Goal: Information Seeking & Learning: Learn about a topic

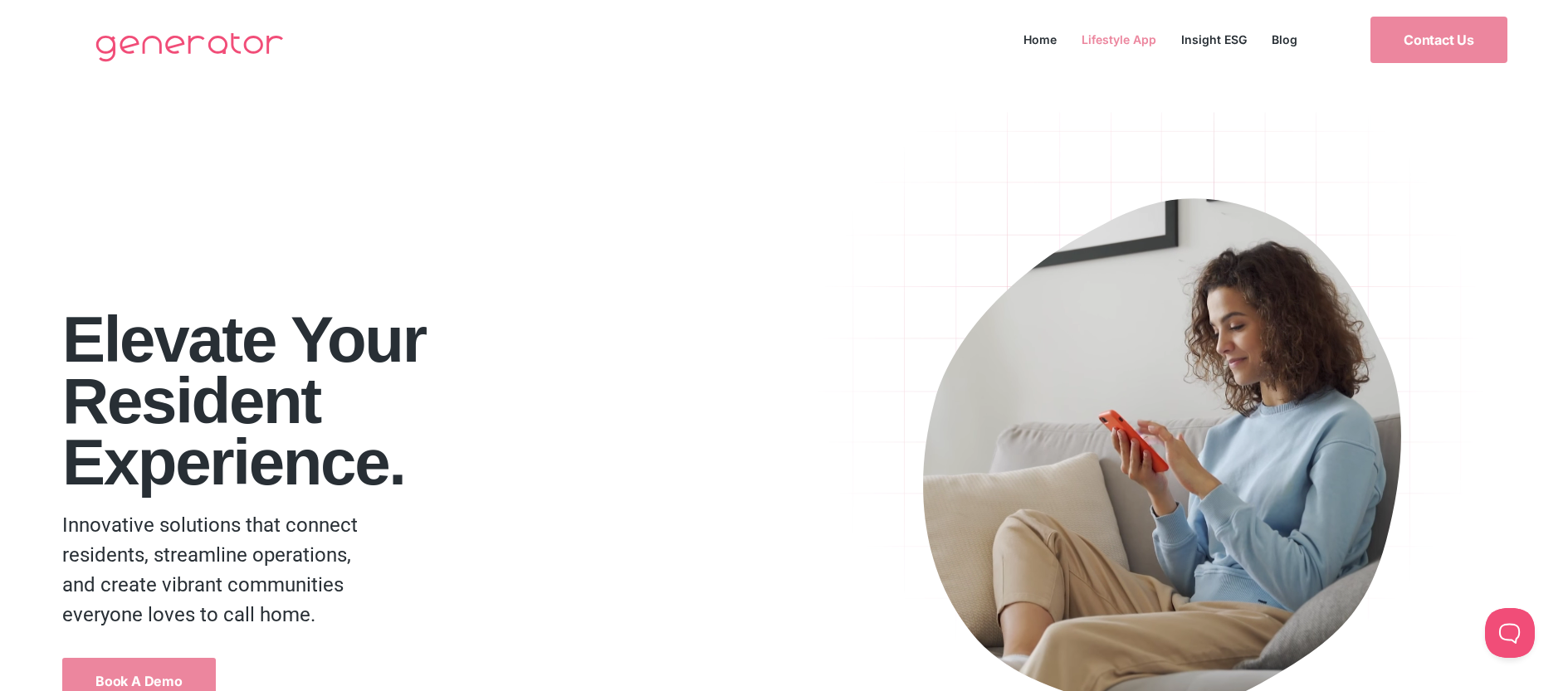
click at [1130, 47] on link "Lifestyle App" at bounding box center [1119, 39] width 99 height 23
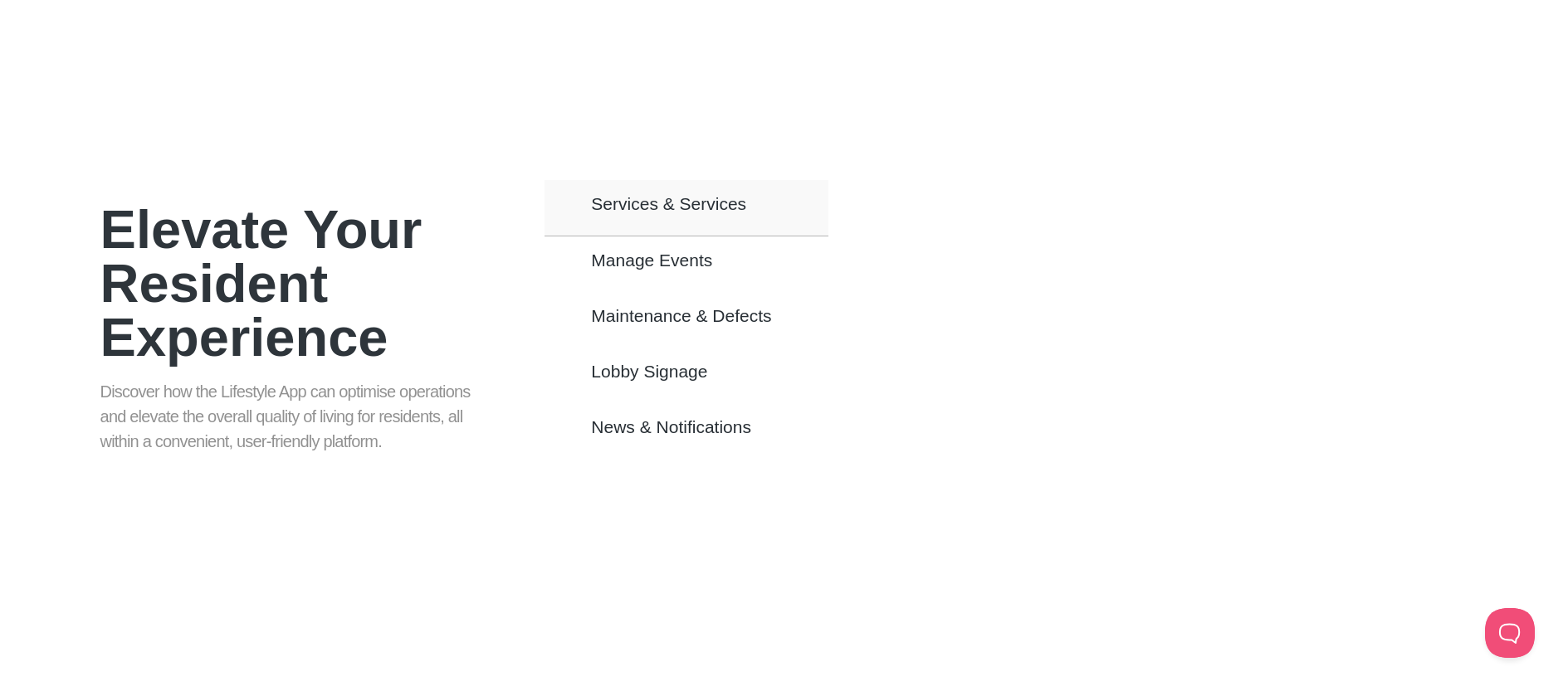
scroll to position [1008, 0]
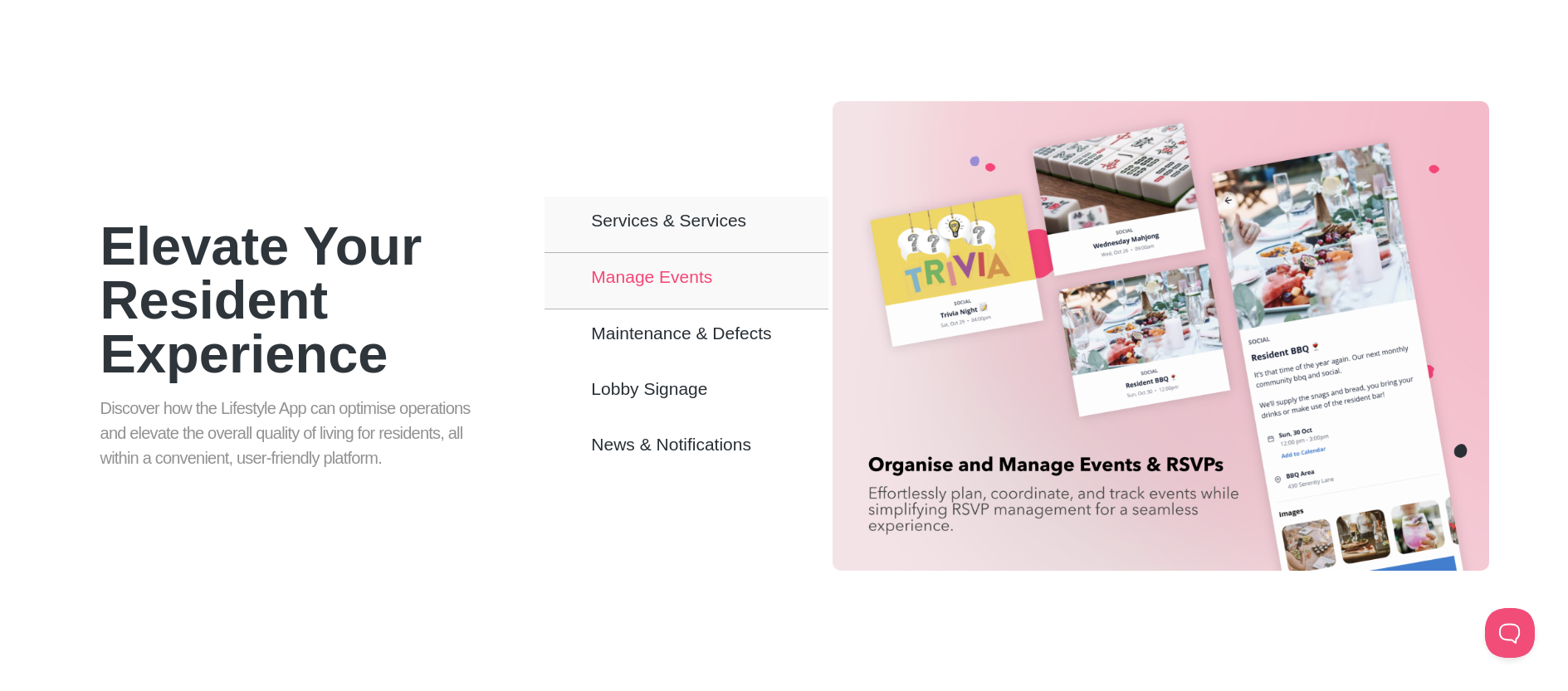
click at [724, 254] on button "Manage Events" at bounding box center [686, 281] width 283 height 56
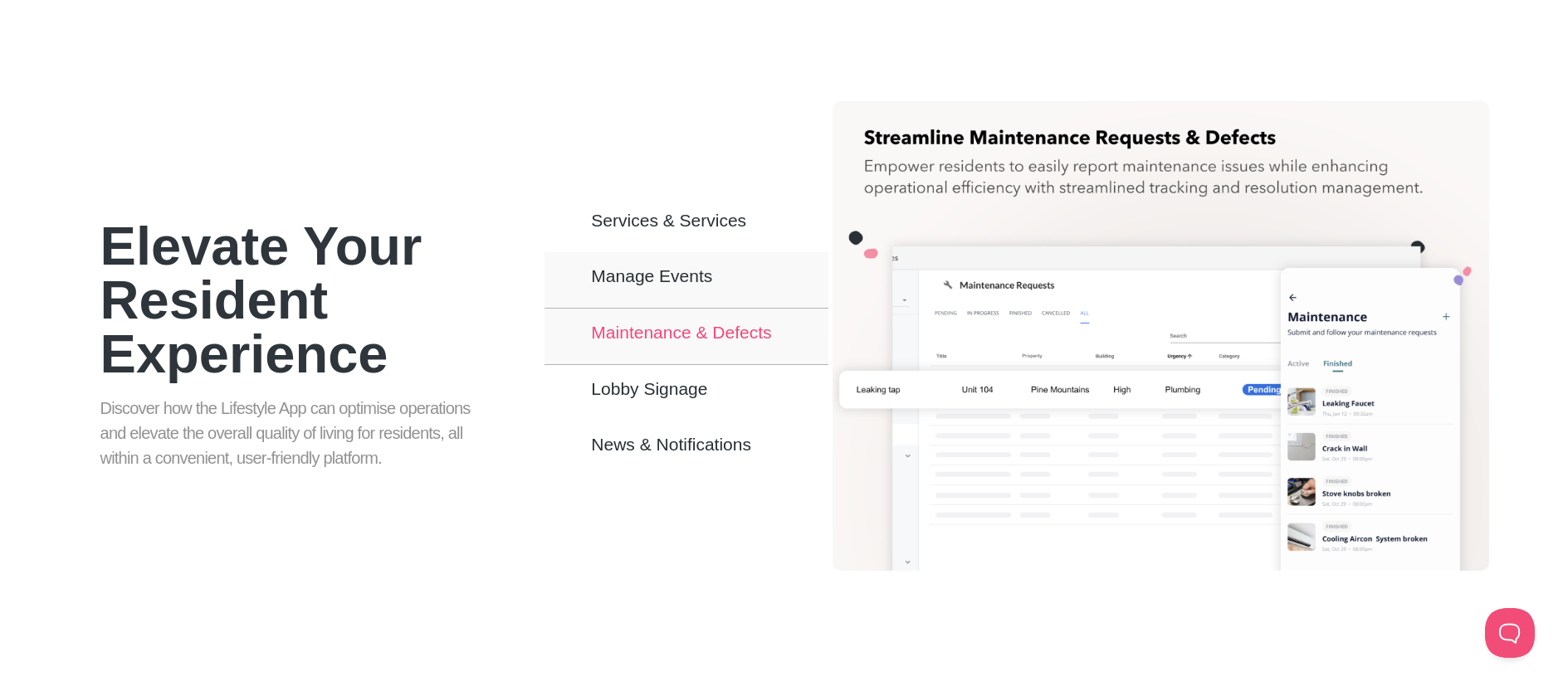
click at [735, 317] on button "Maintenance & Defects" at bounding box center [686, 336] width 283 height 56
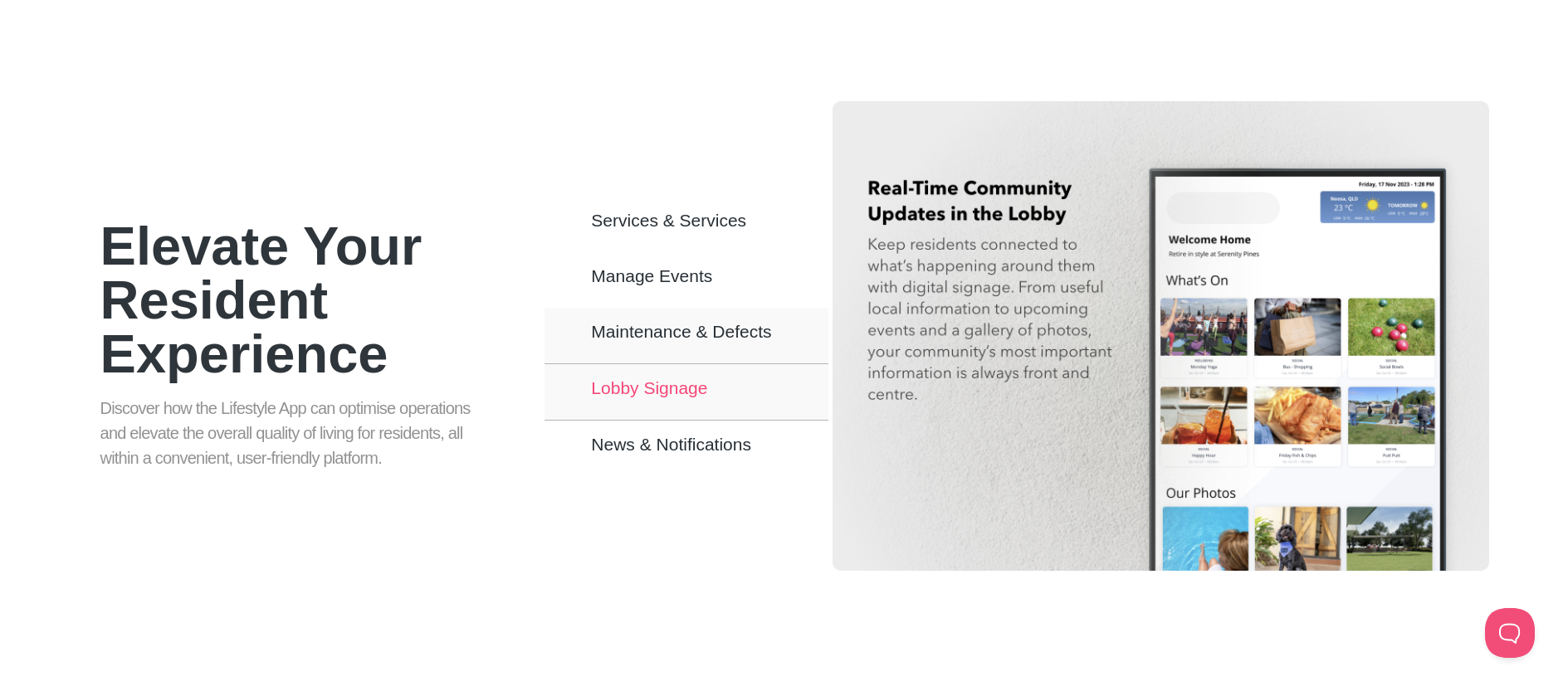
click at [741, 381] on button "Lobby Signage" at bounding box center [686, 392] width 283 height 56
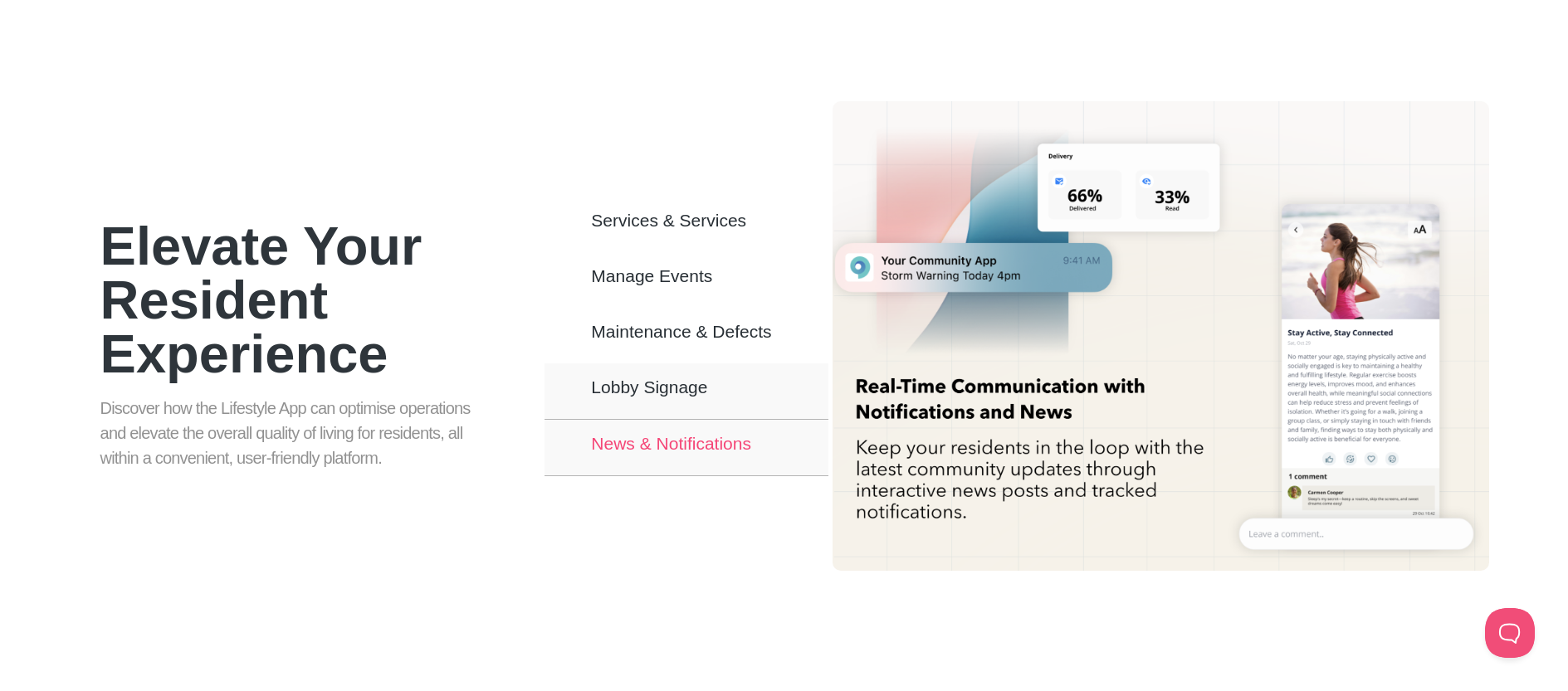
click at [746, 438] on button "News & Notifications" at bounding box center [686, 447] width 283 height 56
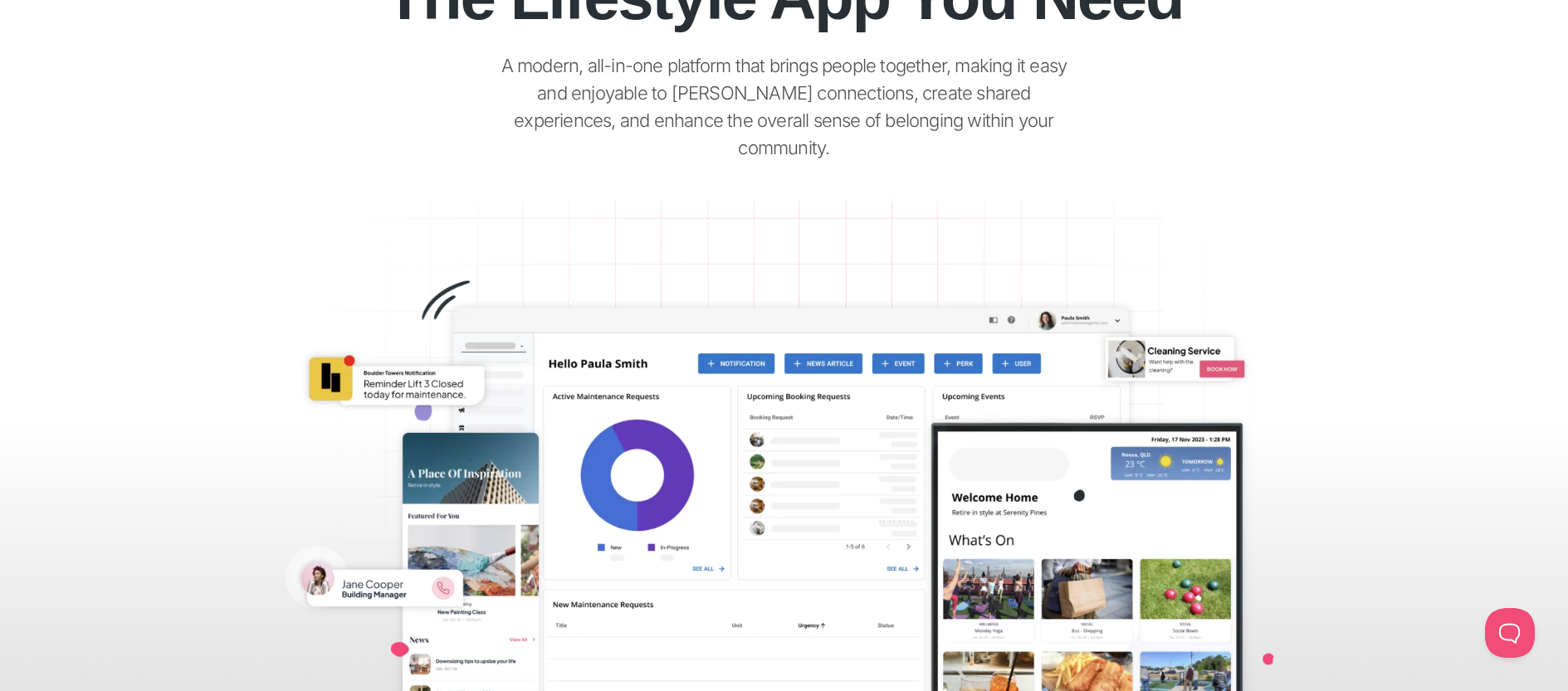
scroll to position [0, 0]
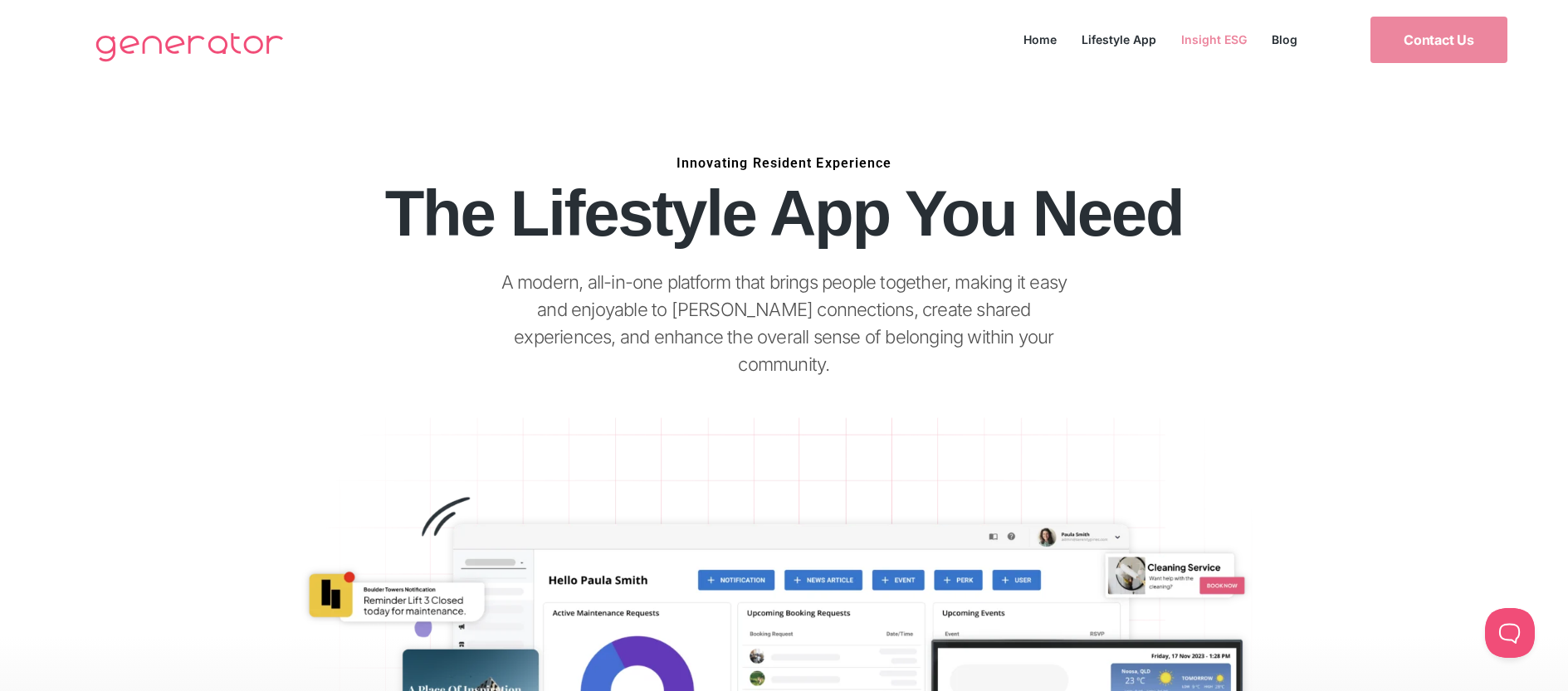
click at [1201, 39] on link "Insight ESG" at bounding box center [1214, 39] width 90 height 23
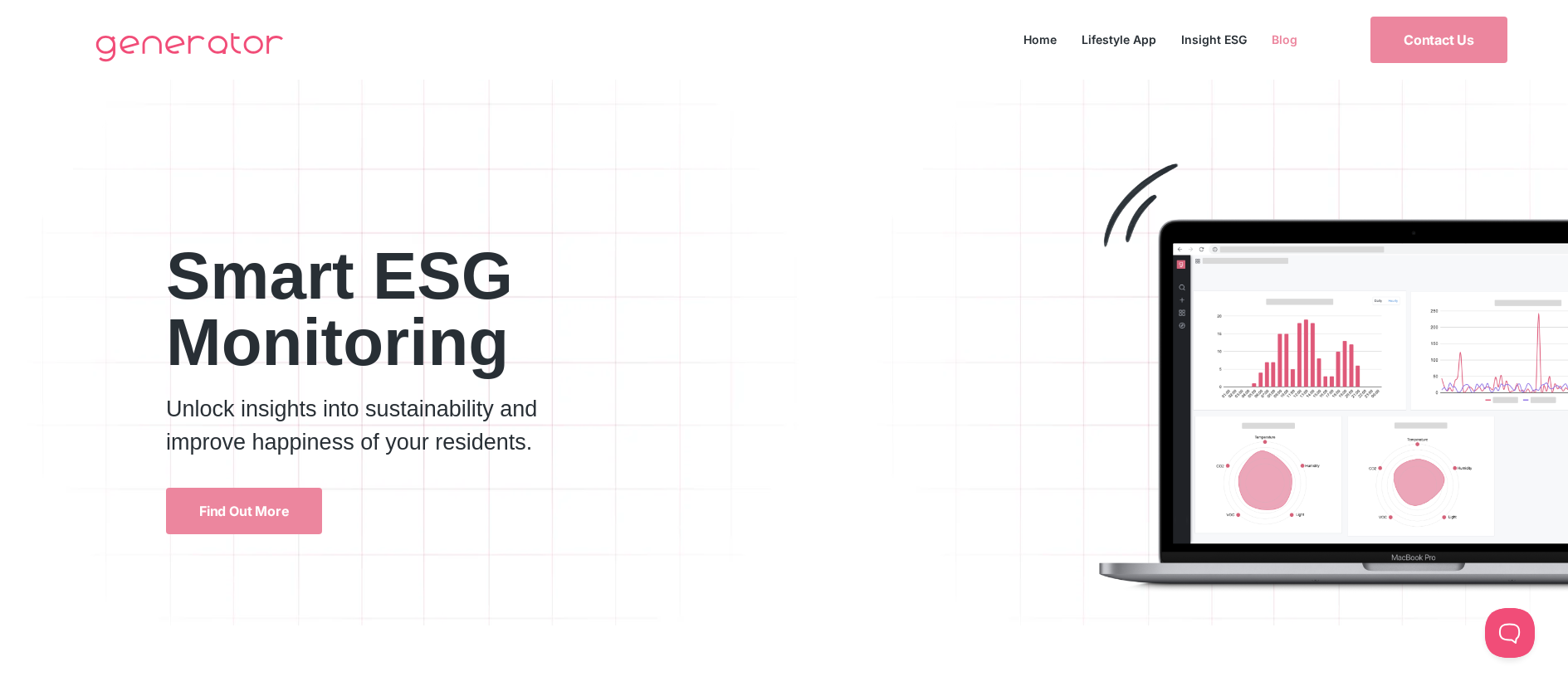
click at [1284, 30] on link "Blog" at bounding box center [1285, 39] width 51 height 23
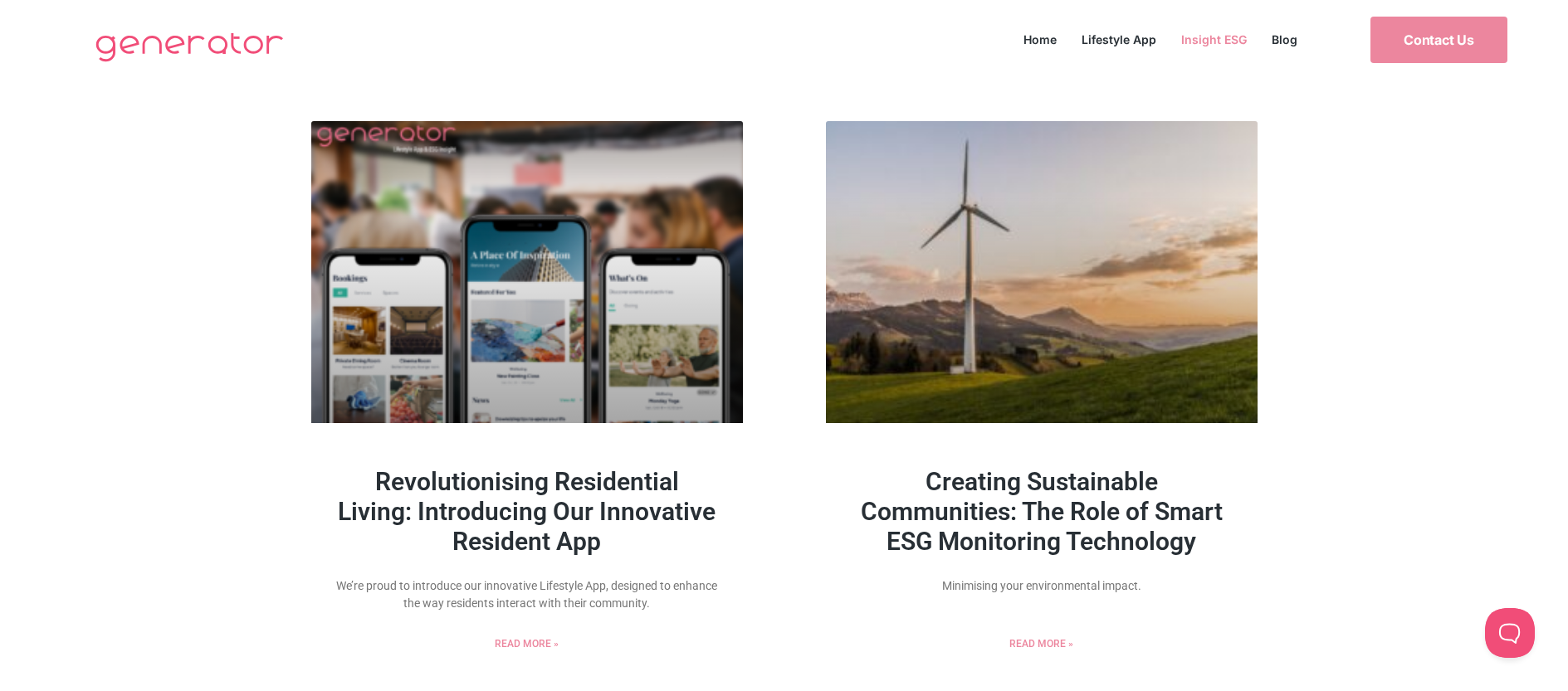
click at [1222, 45] on link "Insight ESG" at bounding box center [1214, 39] width 90 height 23
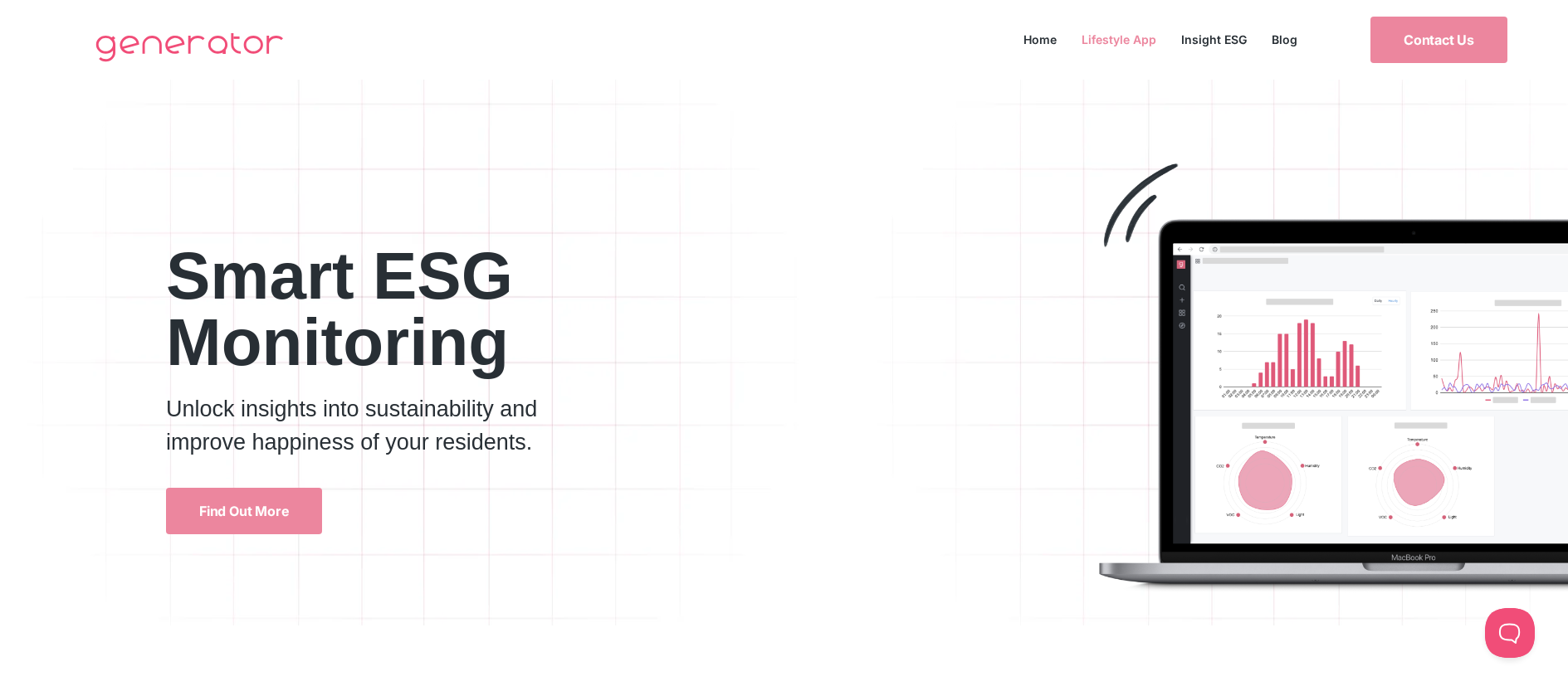
click at [1109, 34] on link "Lifestyle App" at bounding box center [1119, 39] width 99 height 23
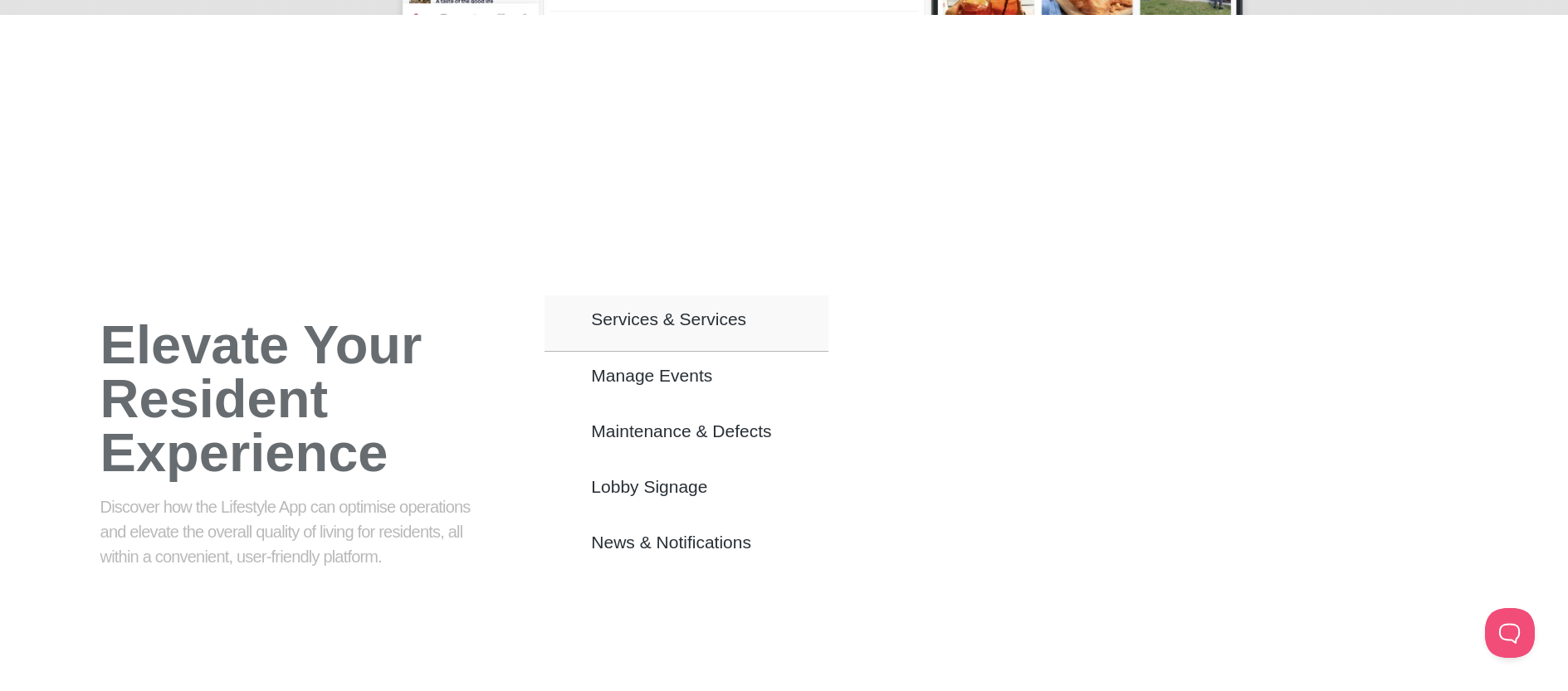
scroll to position [935, 0]
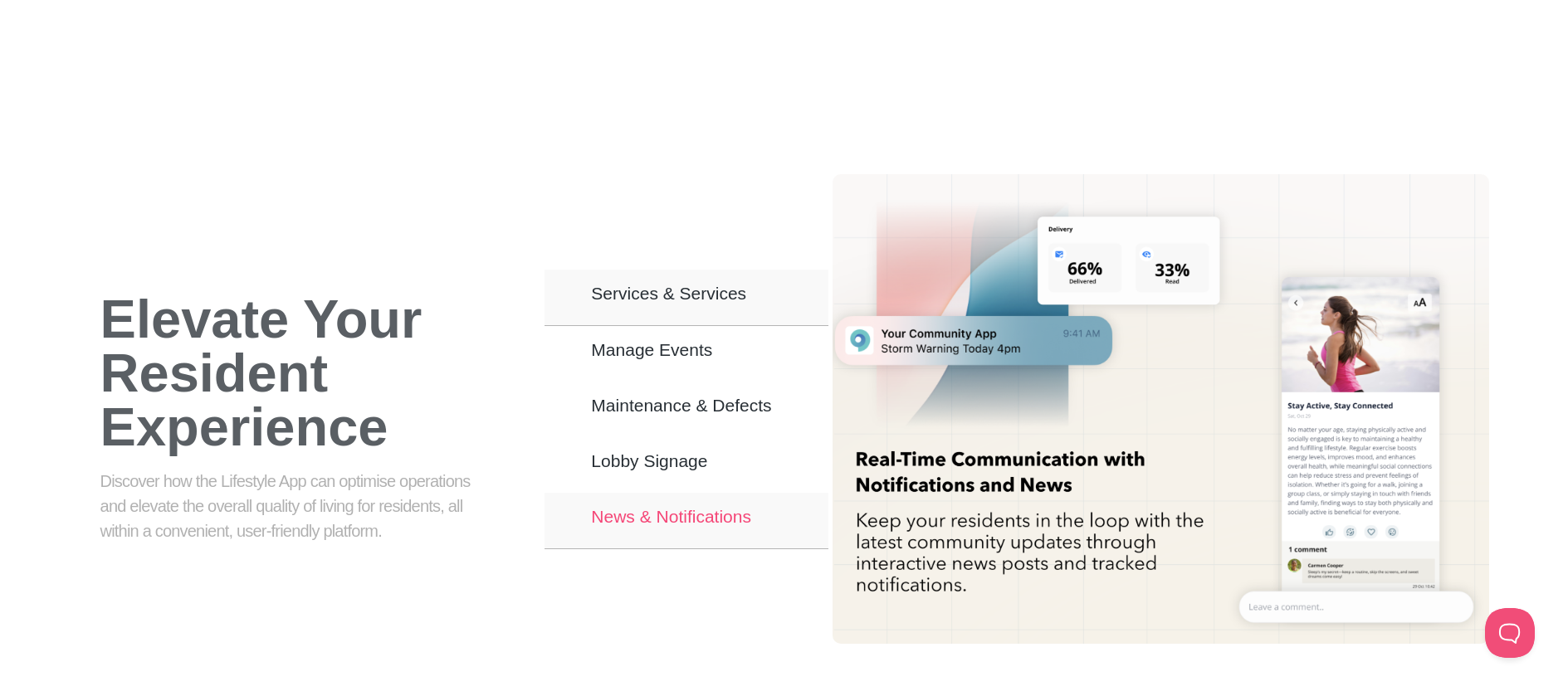
click at [761, 493] on button "News & Notifications" at bounding box center [686, 521] width 283 height 56
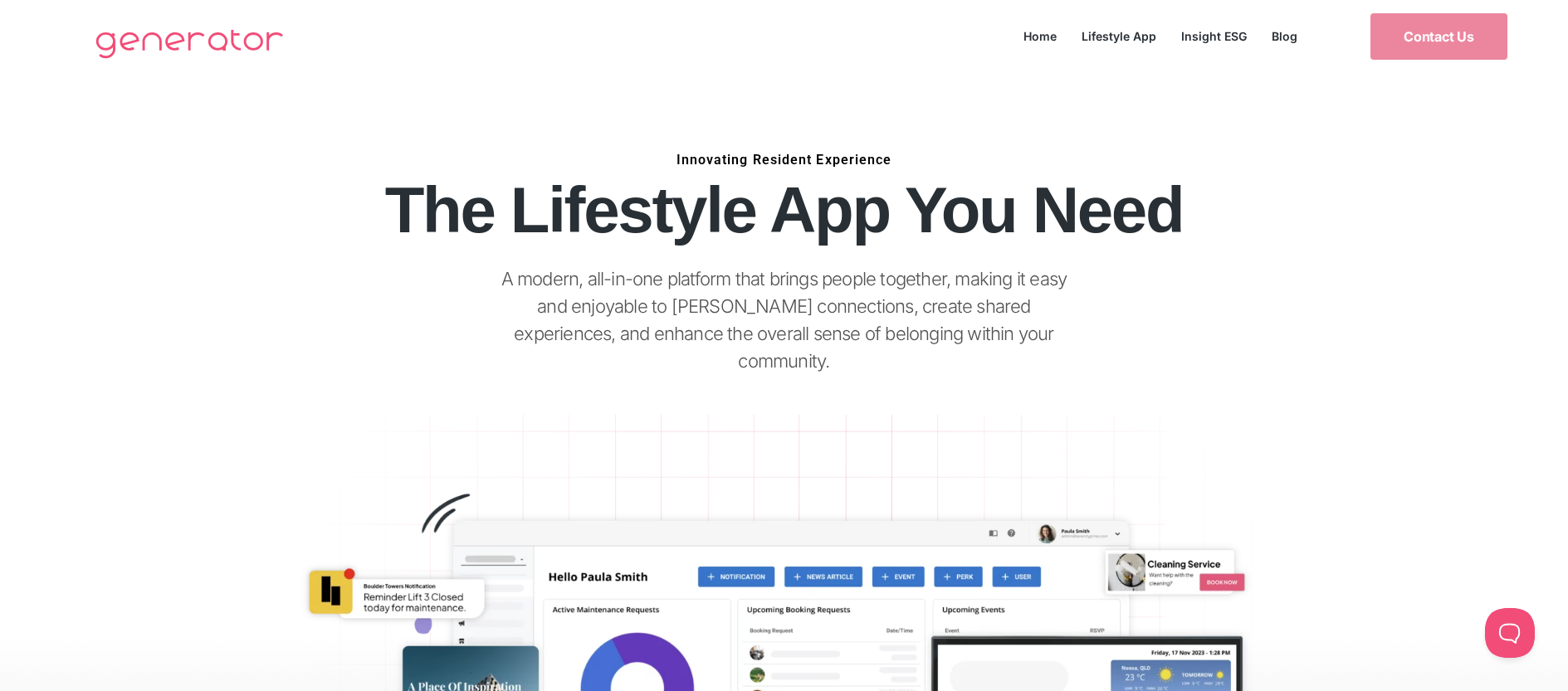
scroll to position [0, 0]
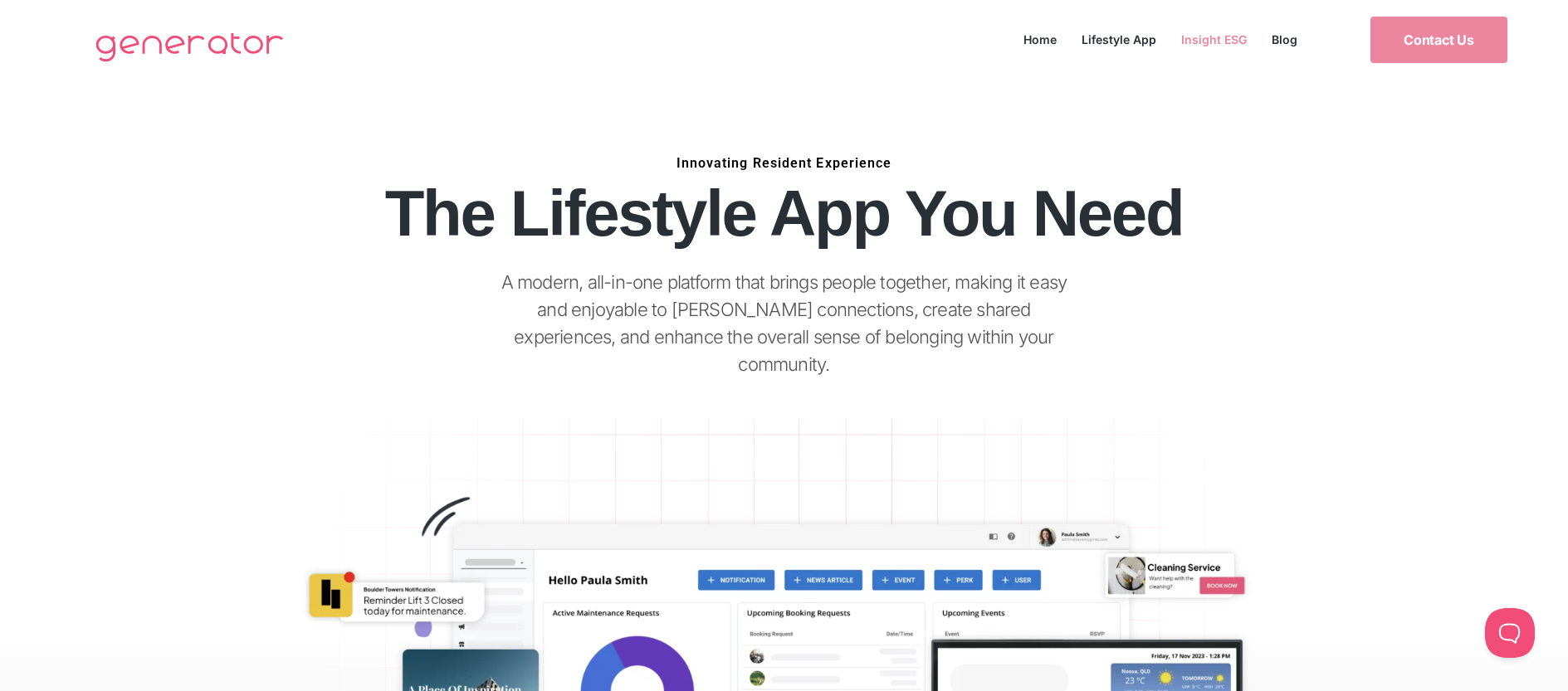
click at [1218, 34] on link "Insight ESG" at bounding box center [1214, 39] width 90 height 23
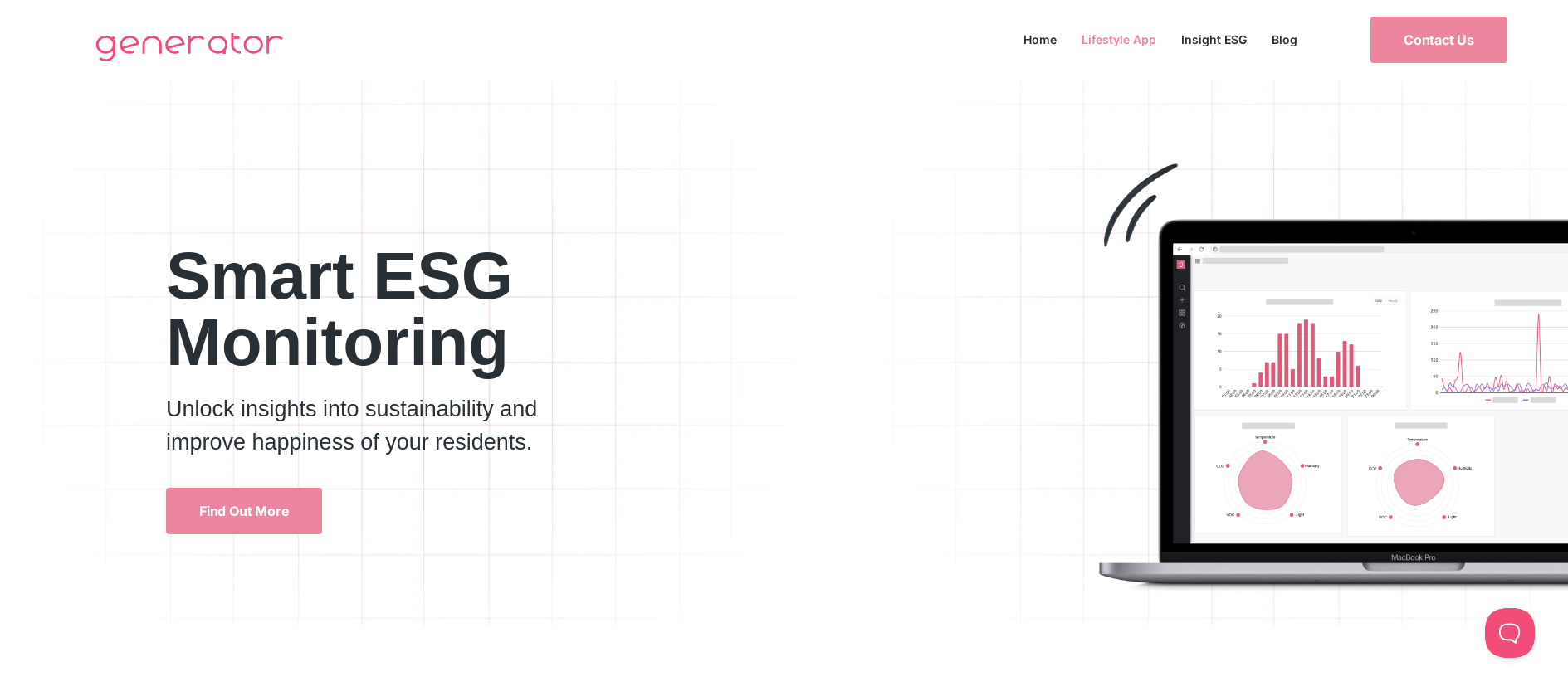
click at [1115, 30] on link "Lifestyle App" at bounding box center [1119, 39] width 99 height 23
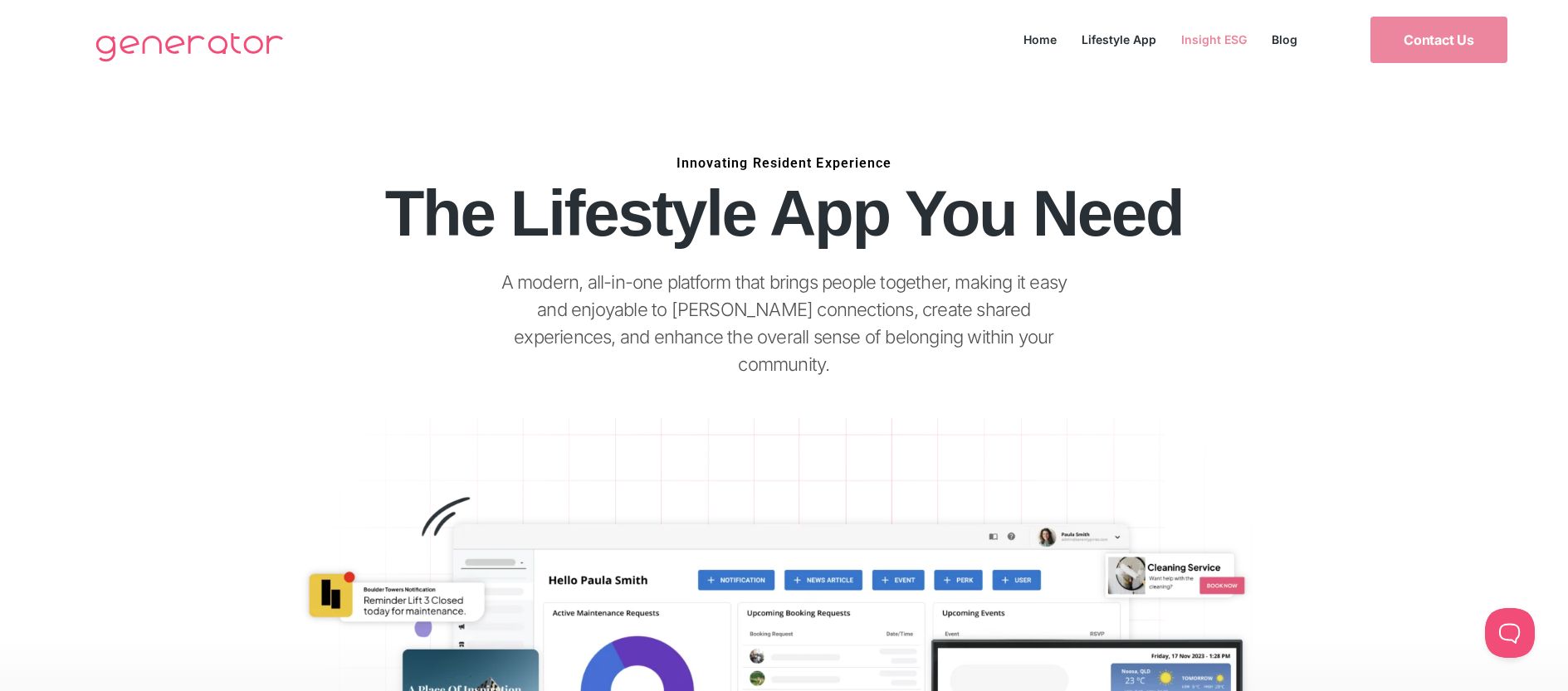
click at [1200, 40] on link "Insight ESG" at bounding box center [1214, 39] width 90 height 23
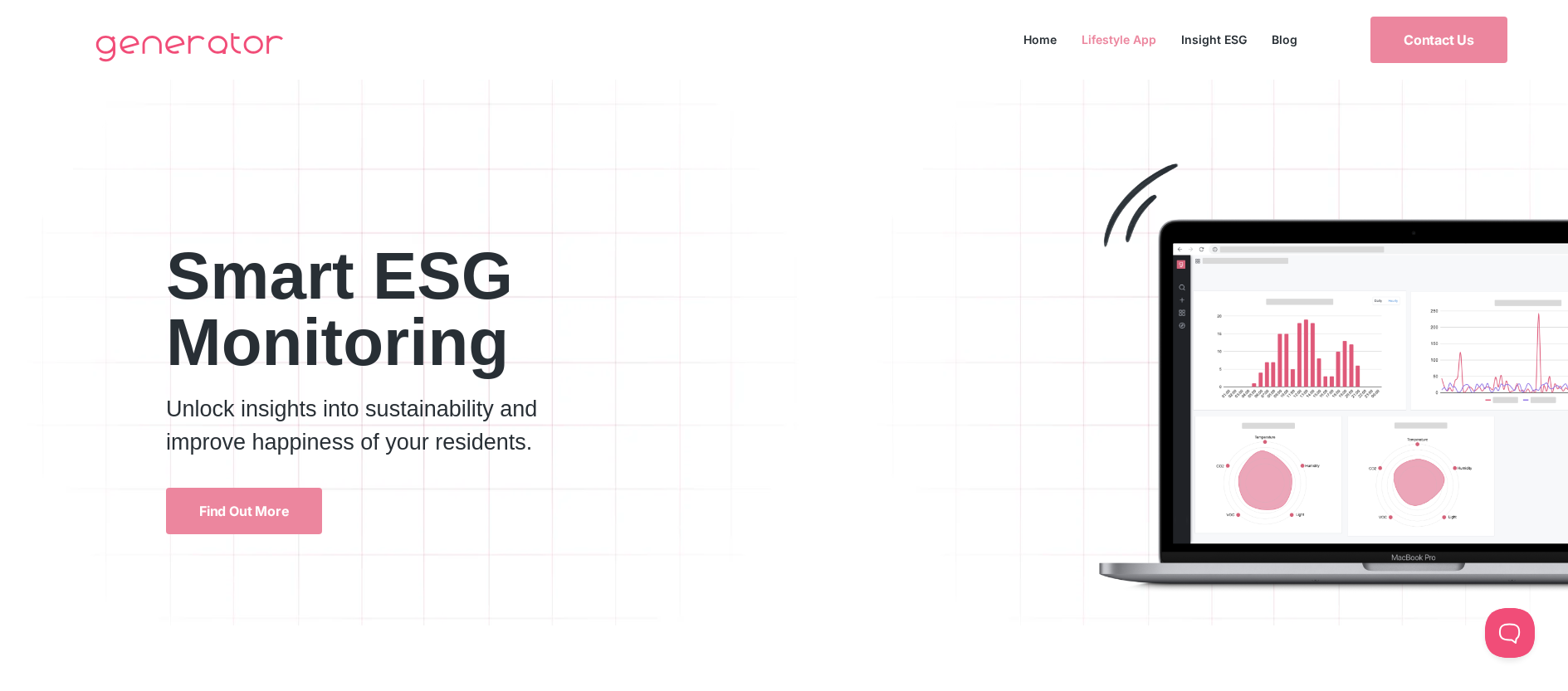
click at [1111, 38] on link "Lifestyle App" at bounding box center [1119, 39] width 99 height 23
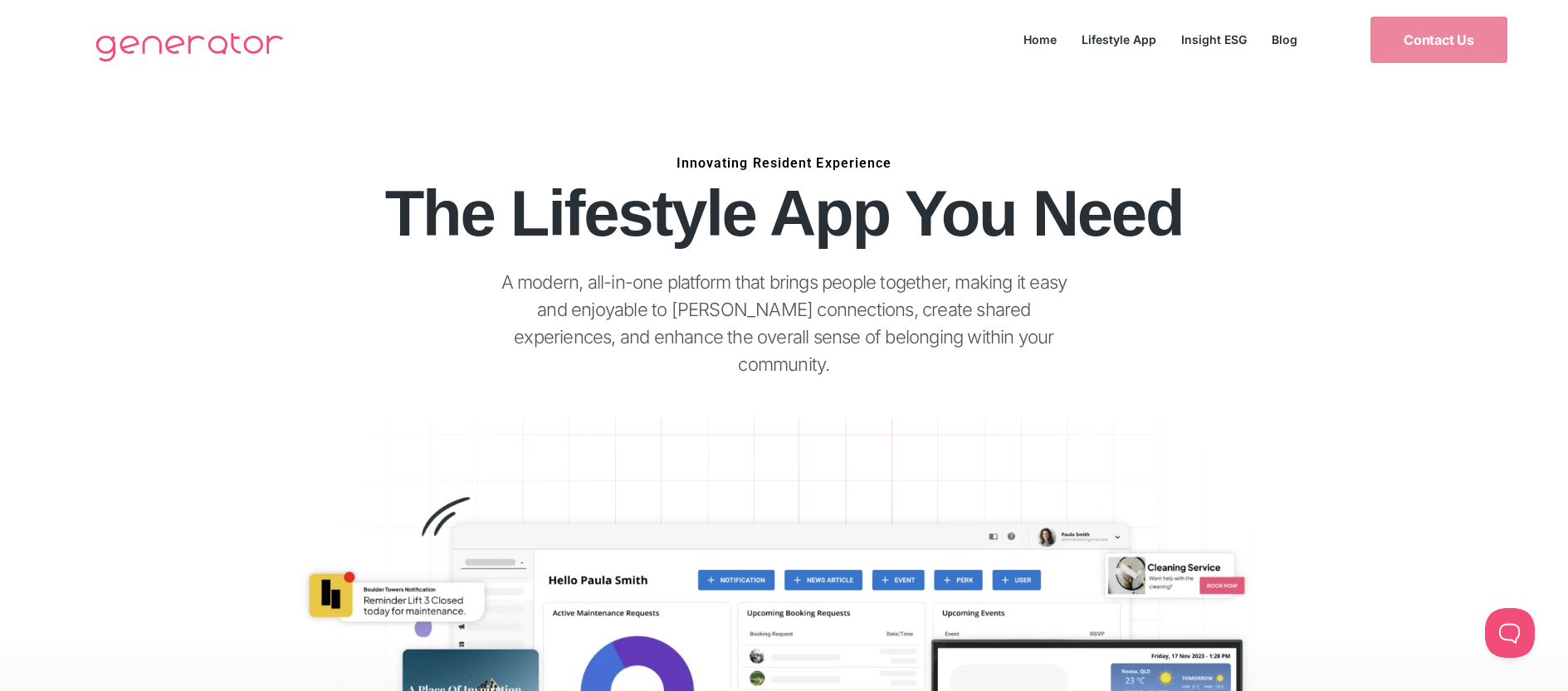
click at [1191, 24] on div "Home Lifestyle App Insight ESG Blog Home Lifestyle App Insight ESG Blog" at bounding box center [1161, 33] width 299 height 34
click at [1194, 33] on link "Insight ESG" at bounding box center [1214, 39] width 90 height 23
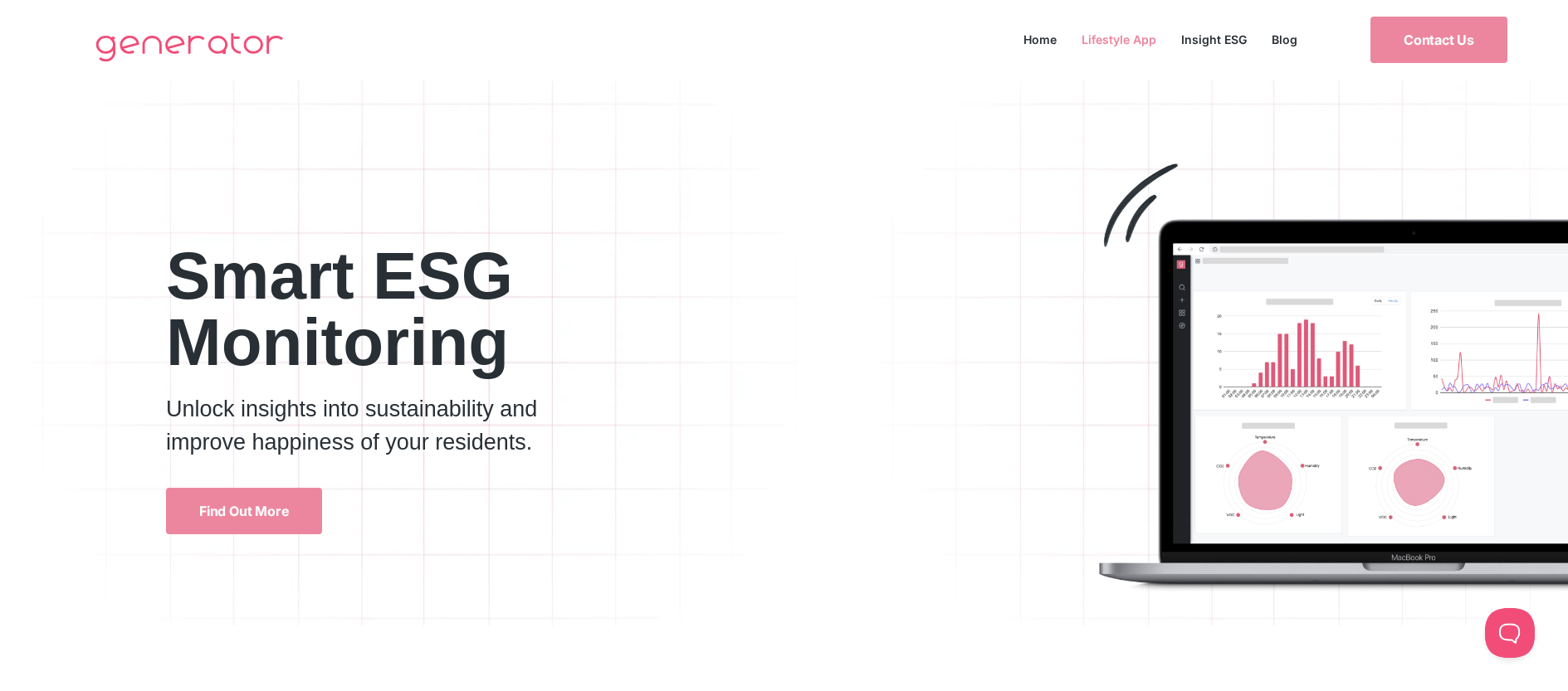
click at [1123, 42] on link "Lifestyle App" at bounding box center [1119, 39] width 99 height 23
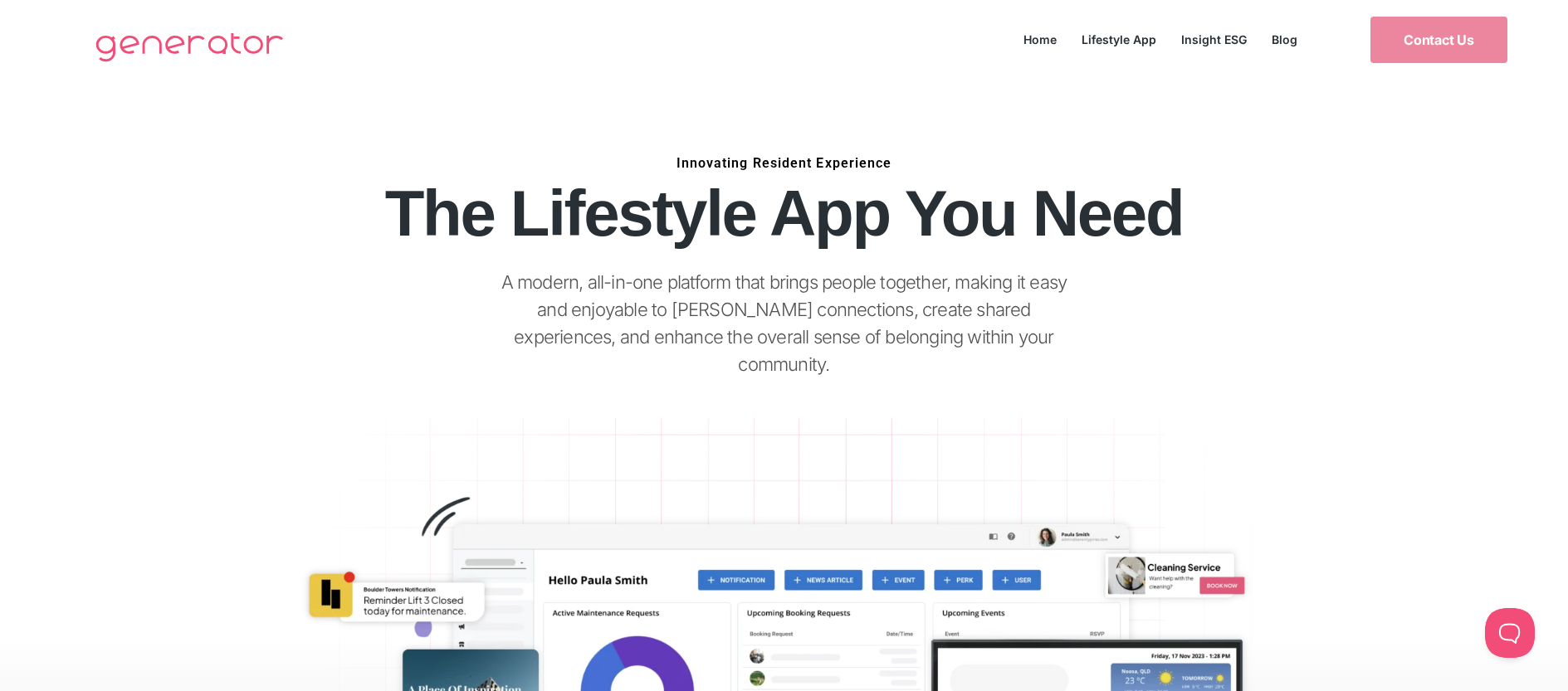
click at [1049, 36] on link "Home" at bounding box center [1040, 39] width 58 height 23
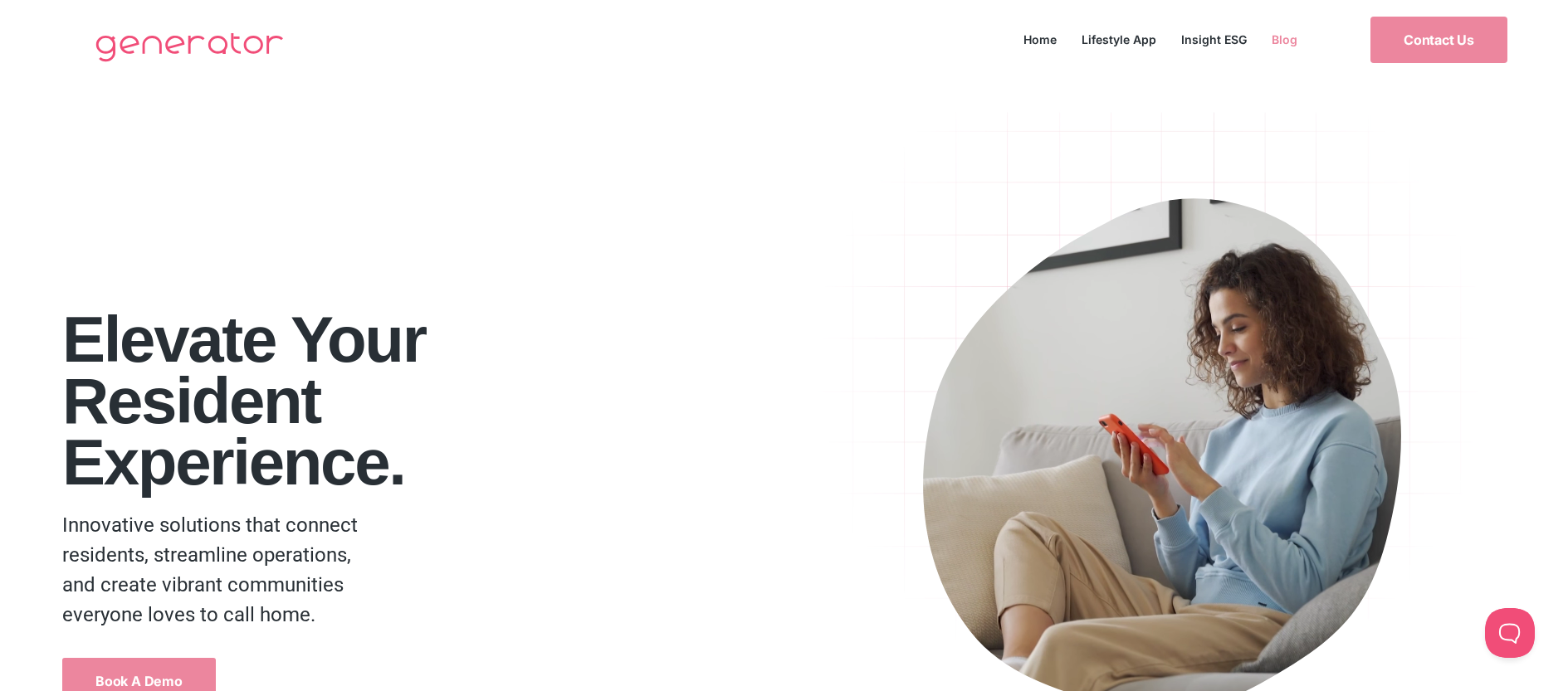
click at [1292, 37] on link "Blog" at bounding box center [1285, 39] width 51 height 23
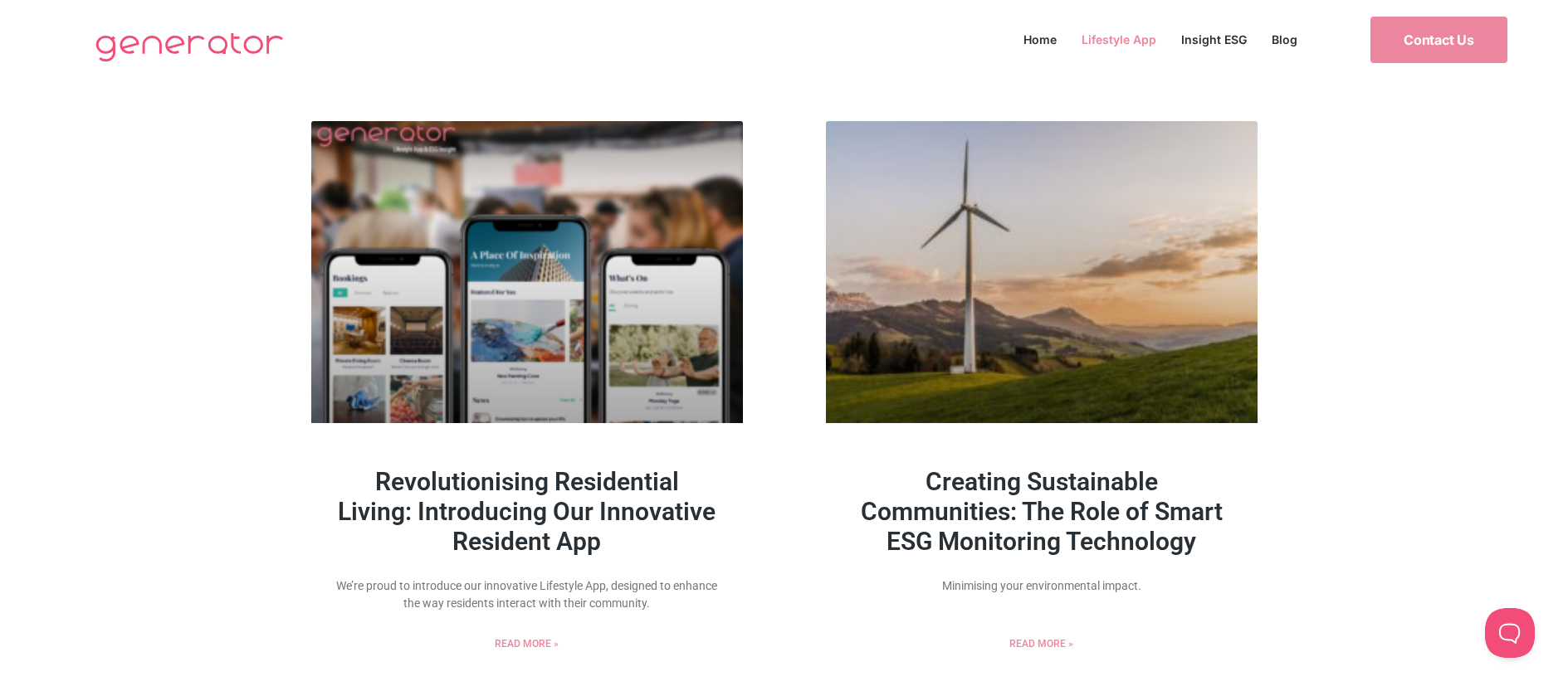
click at [1125, 40] on link "Lifestyle App" at bounding box center [1119, 39] width 99 height 23
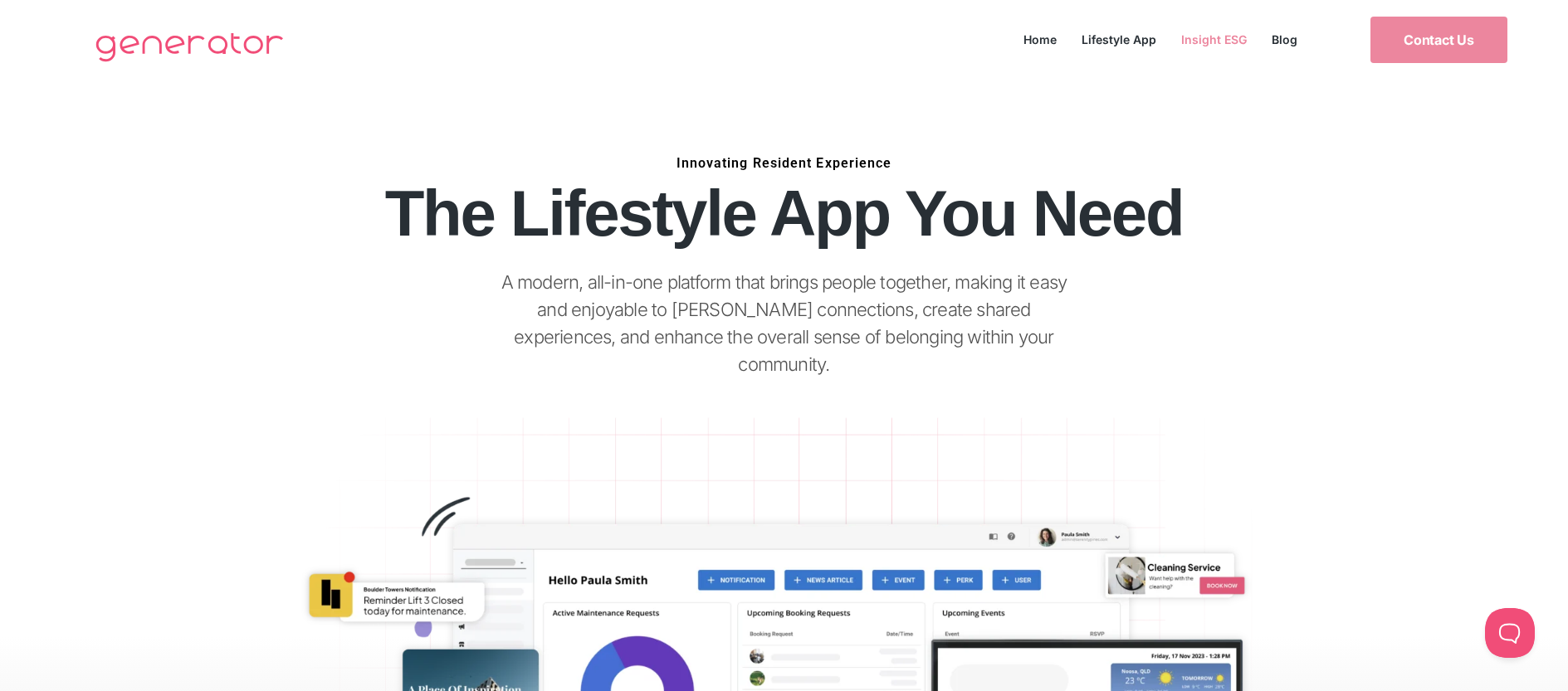
click at [1219, 29] on link "Insight ESG" at bounding box center [1214, 39] width 90 height 23
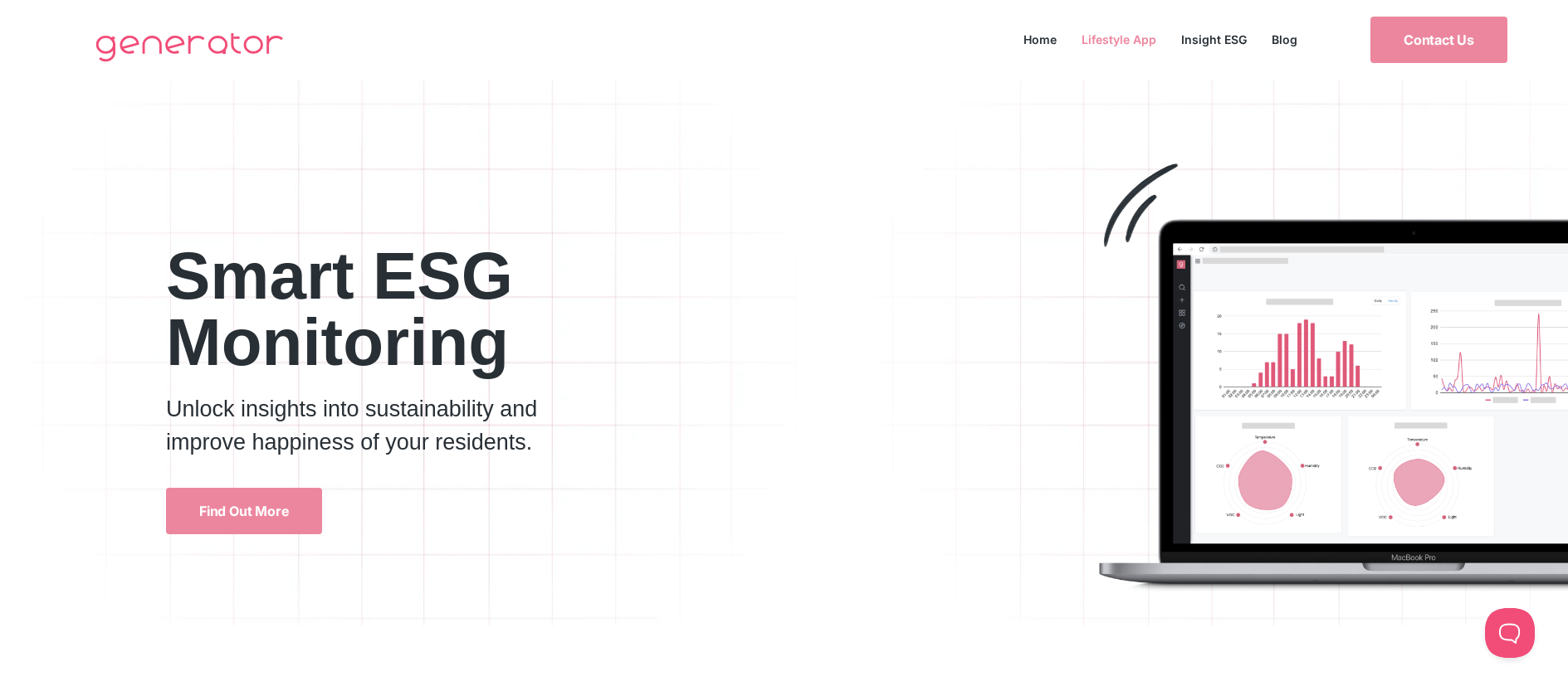
click at [1135, 35] on link "Lifestyle App" at bounding box center [1119, 39] width 99 height 23
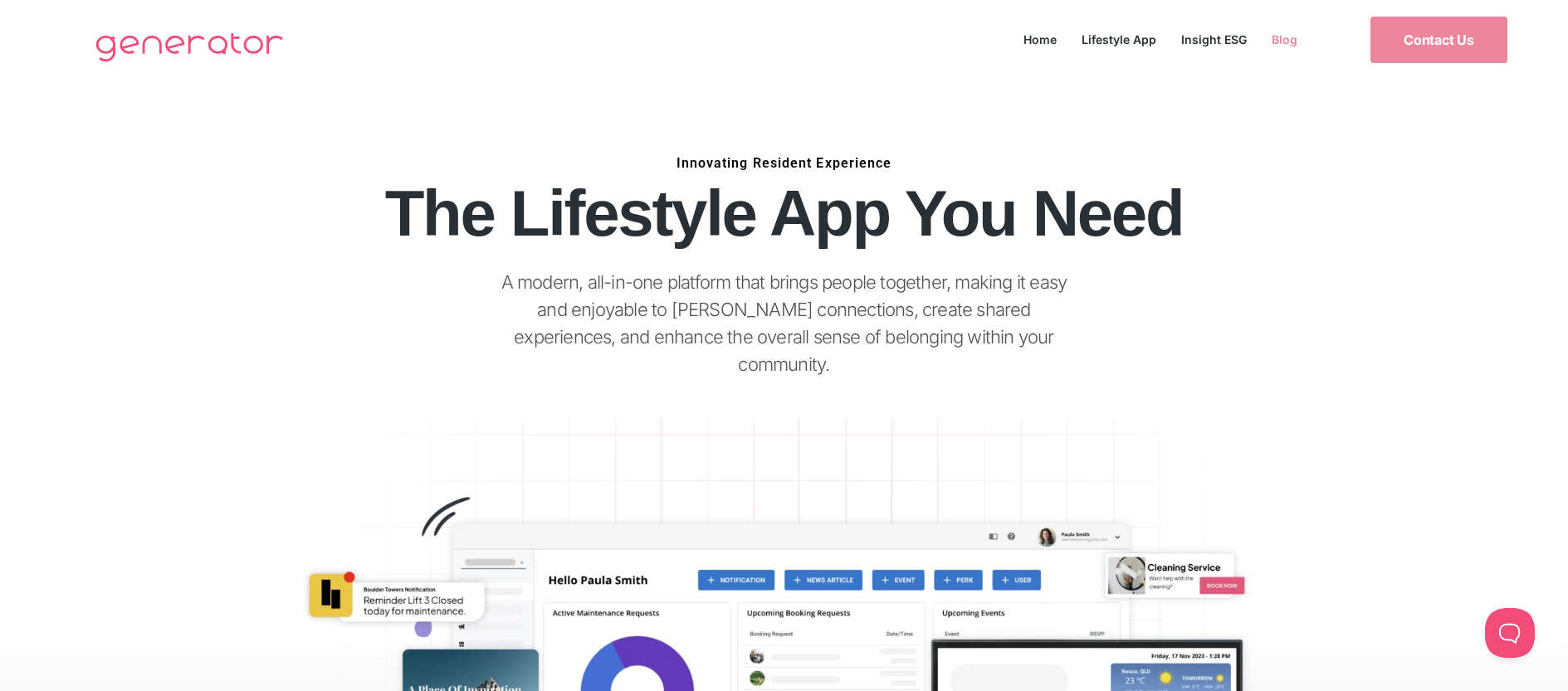
click at [1300, 37] on link "Blog" at bounding box center [1285, 39] width 51 height 23
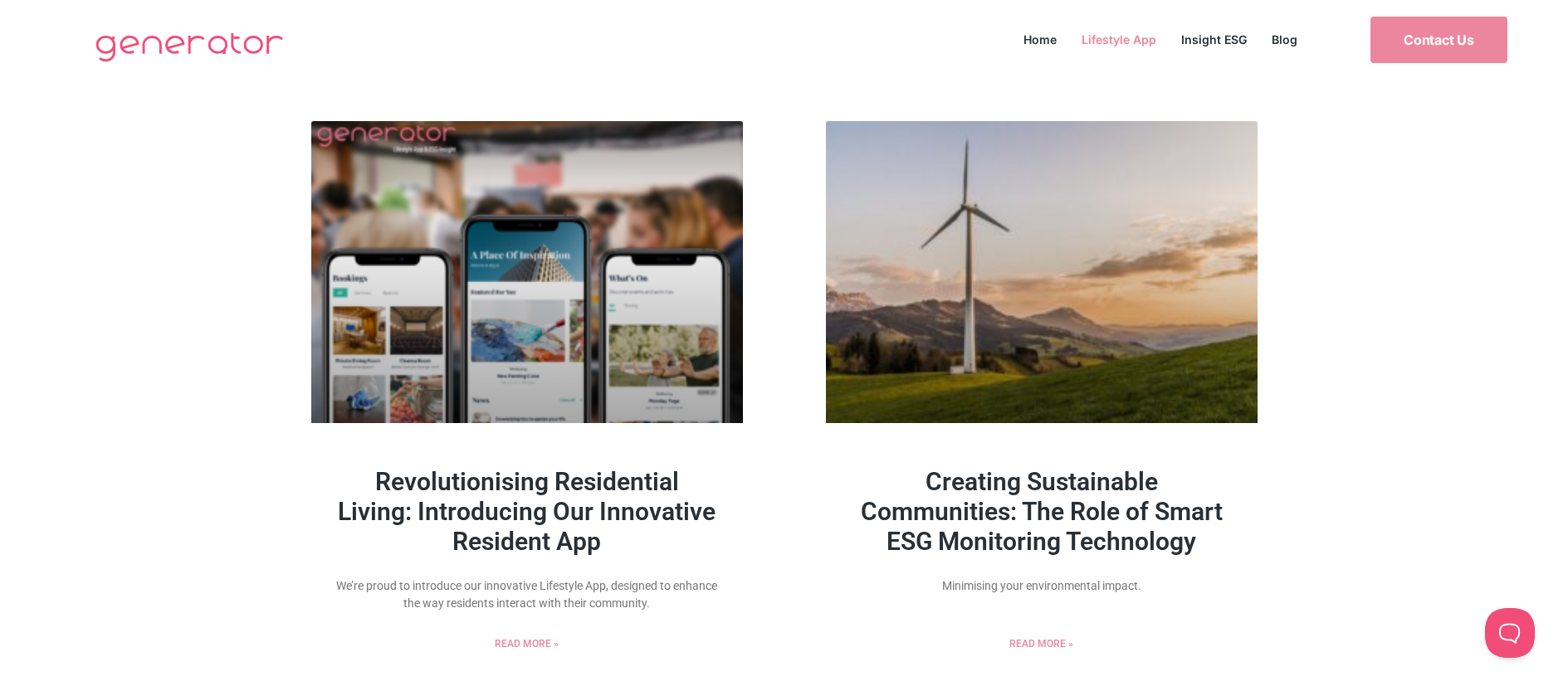
click at [1096, 42] on link "Lifestyle App" at bounding box center [1119, 39] width 99 height 23
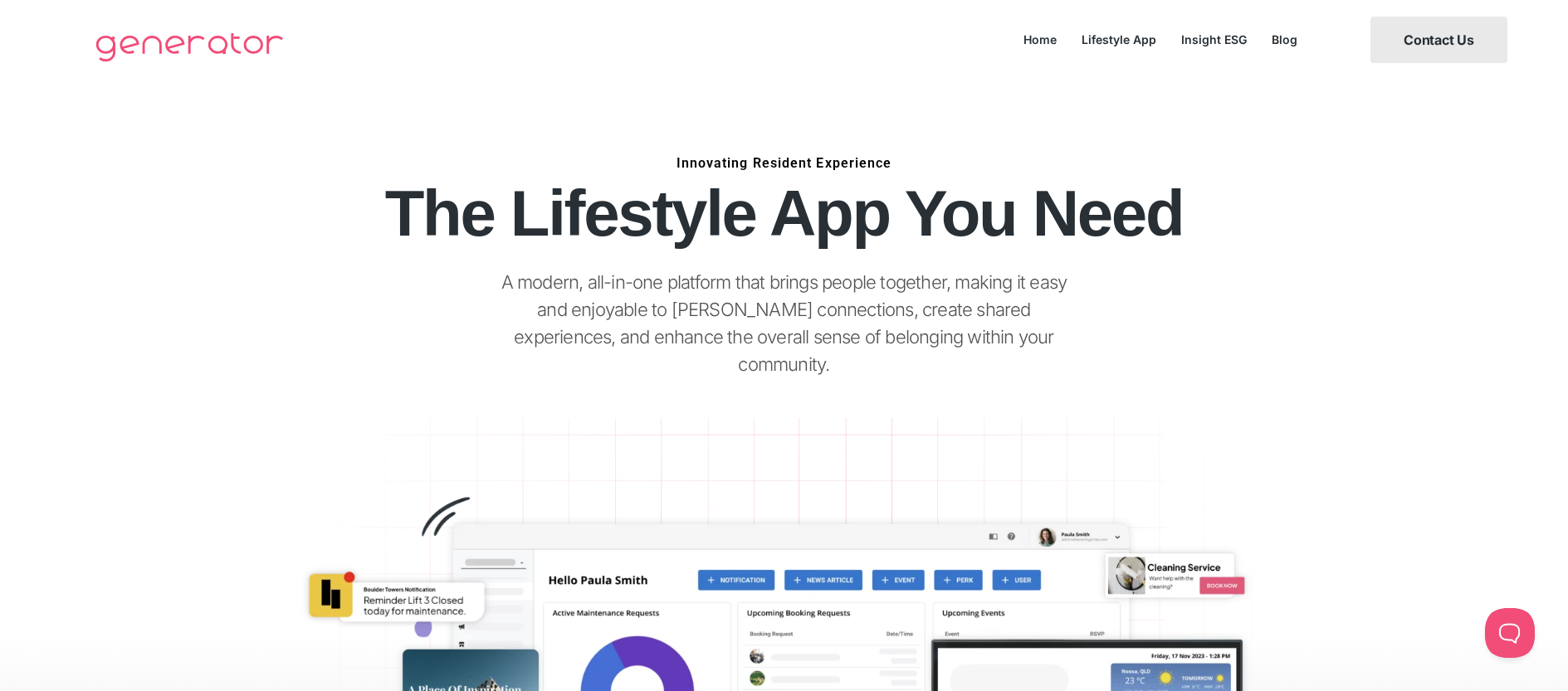
click at [1453, 34] on span "Contact Us" at bounding box center [1439, 40] width 71 height 14
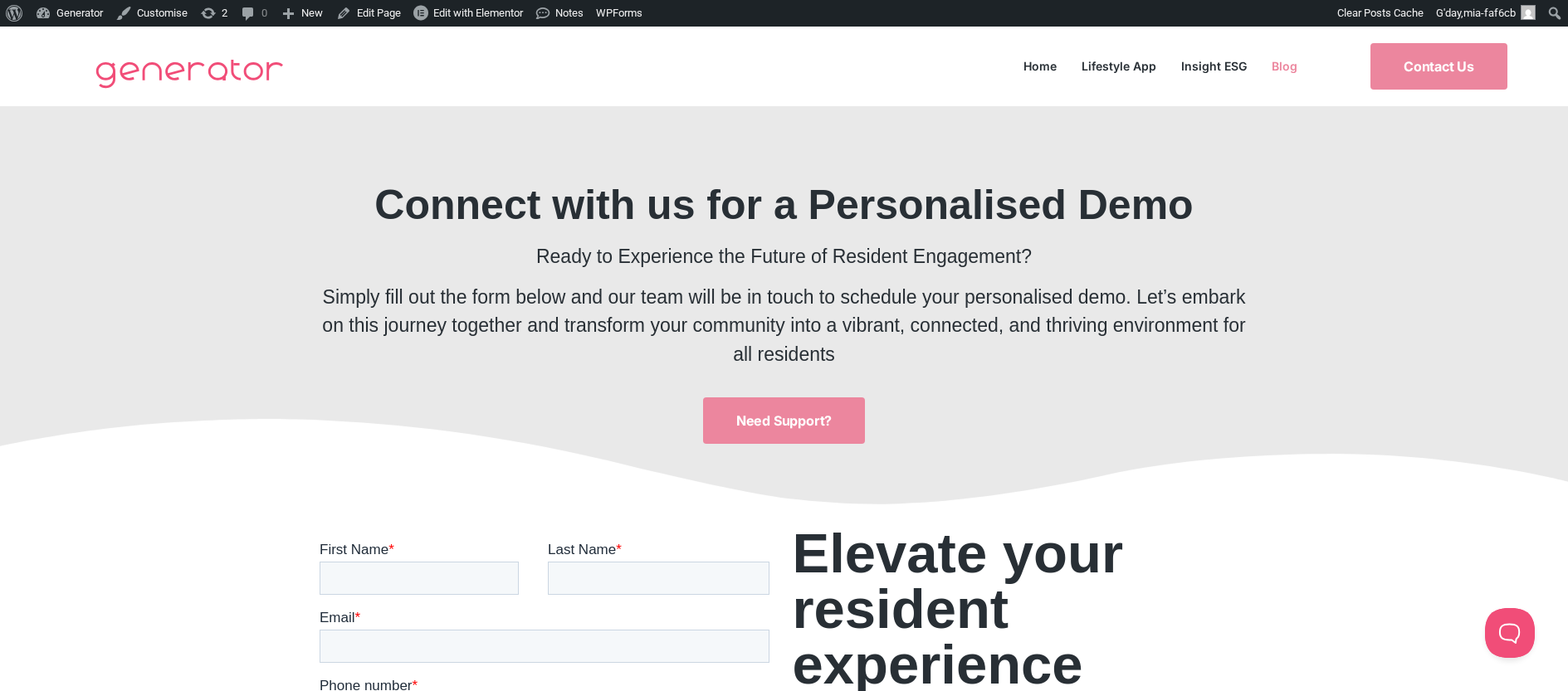
click at [1278, 66] on link "Blog" at bounding box center [1285, 66] width 51 height 23
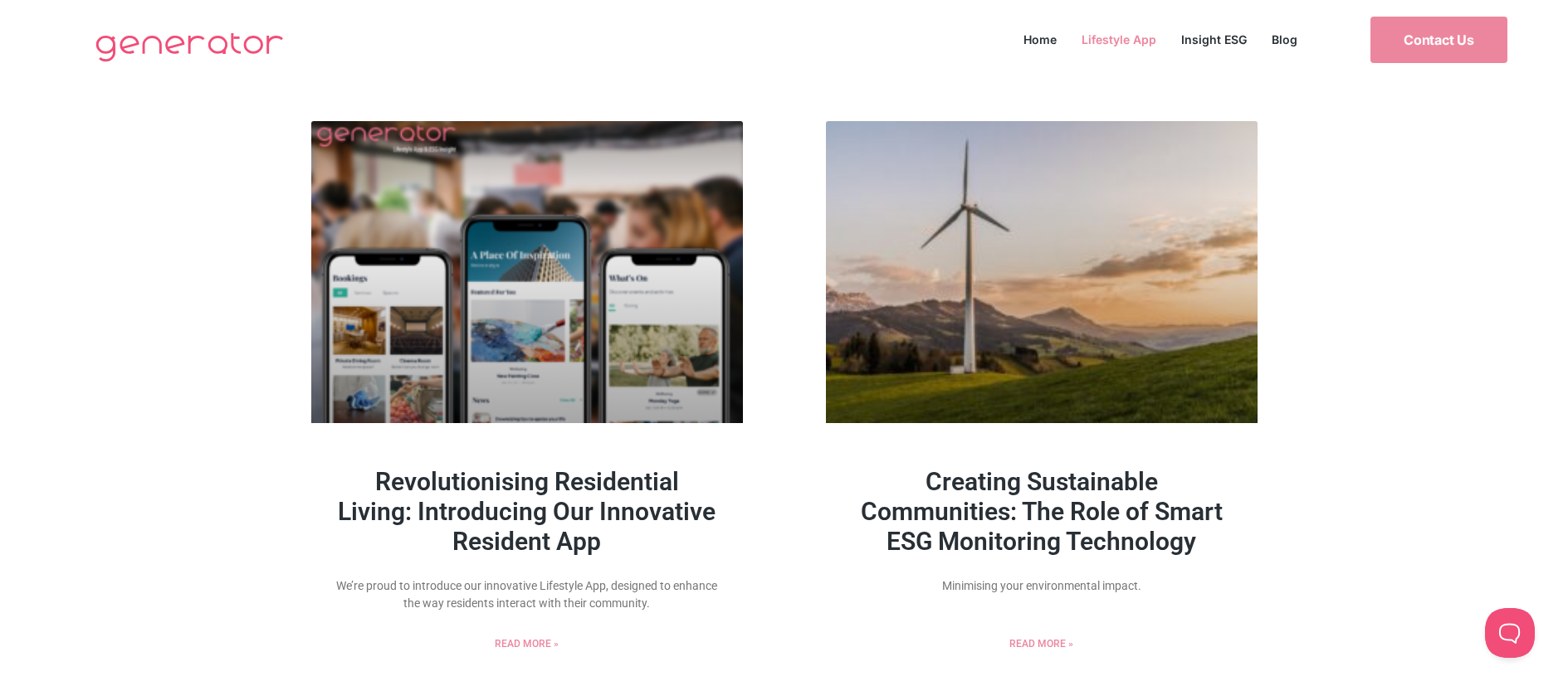
click at [1094, 36] on link "Lifestyle App" at bounding box center [1119, 39] width 99 height 23
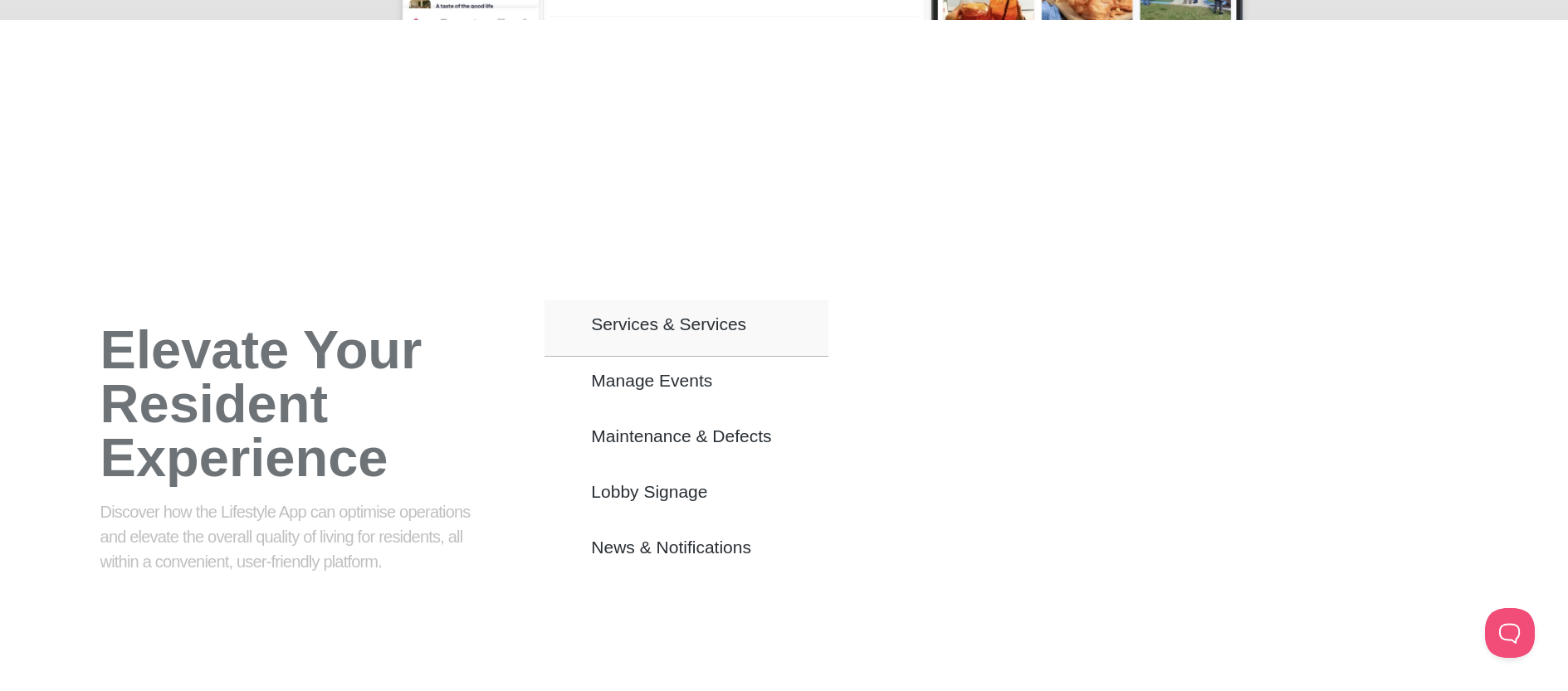
scroll to position [874, 0]
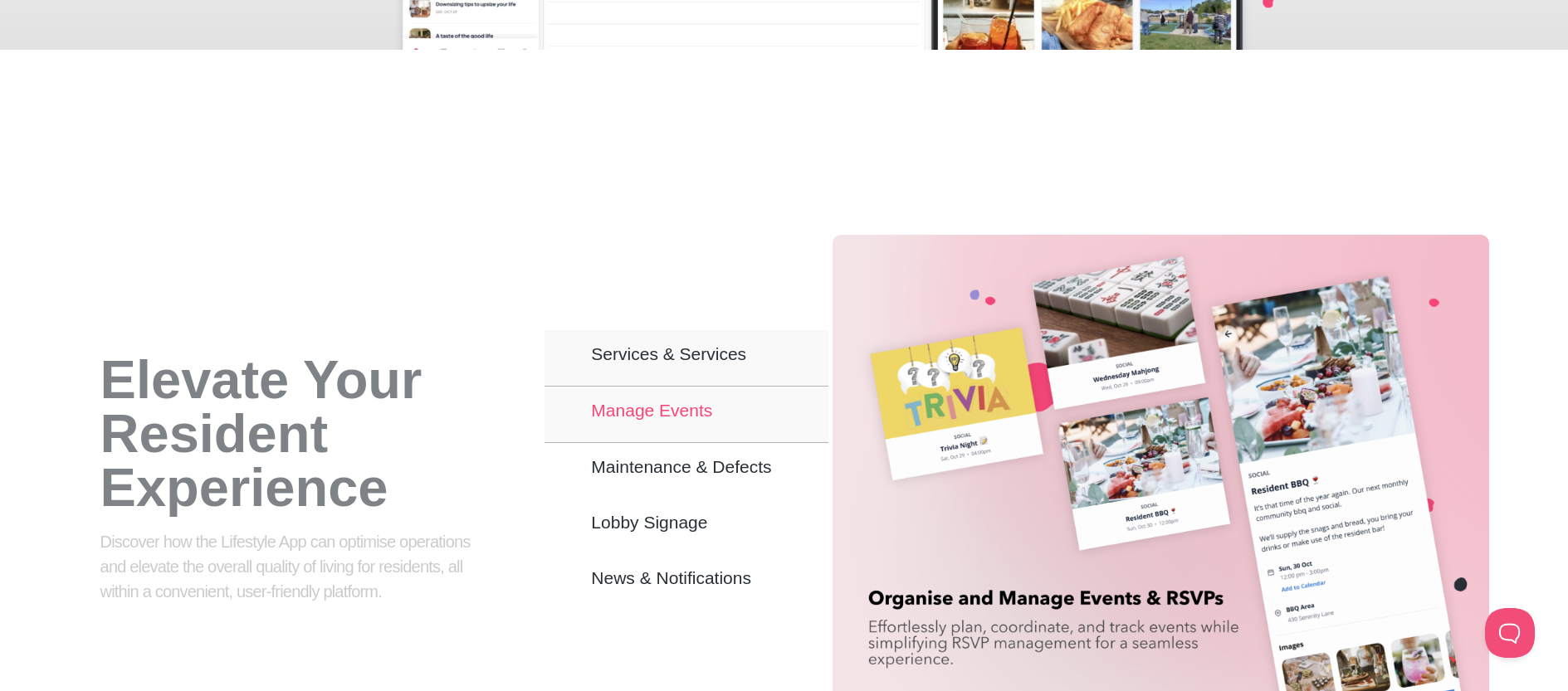
click at [770, 387] on button "Manage Events" at bounding box center [686, 415] width 283 height 56
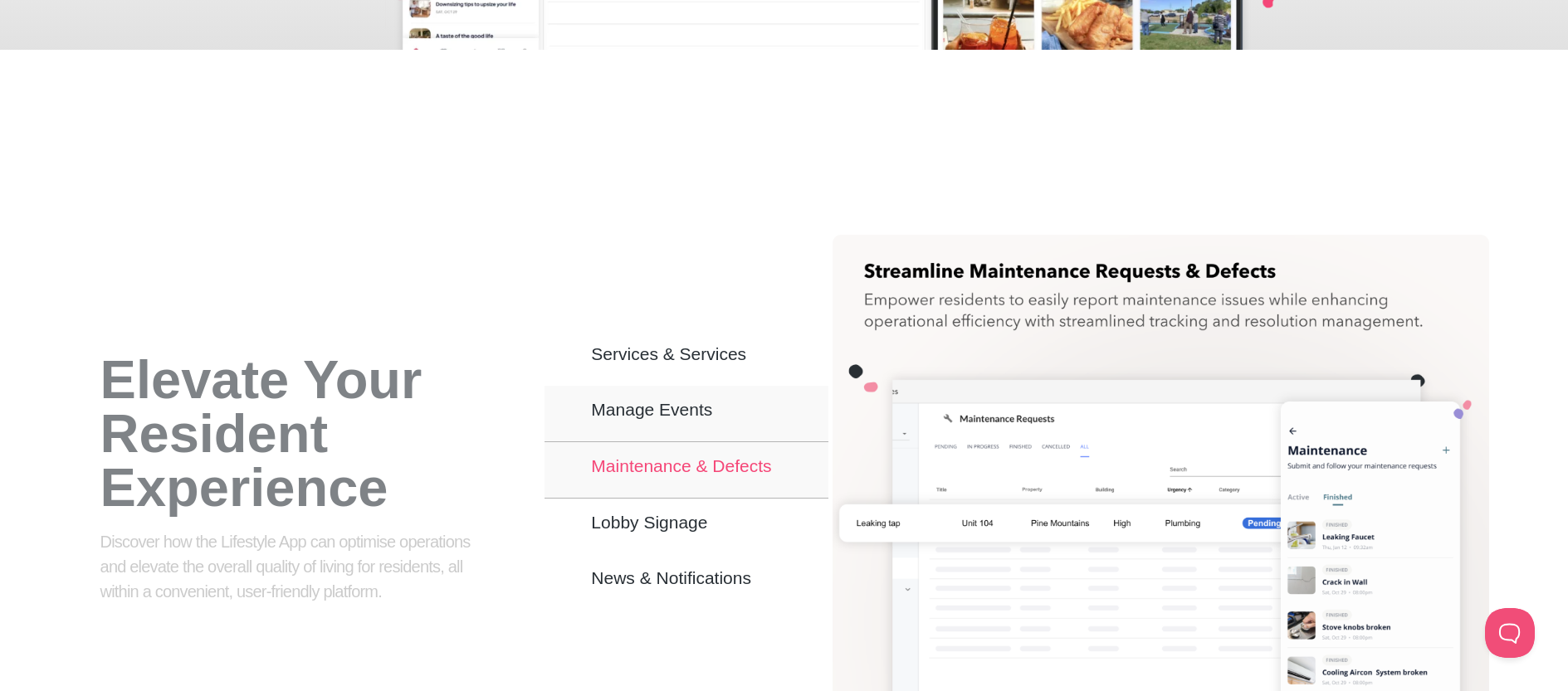
click at [765, 461] on button "Maintenance & Defects" at bounding box center [686, 470] width 283 height 56
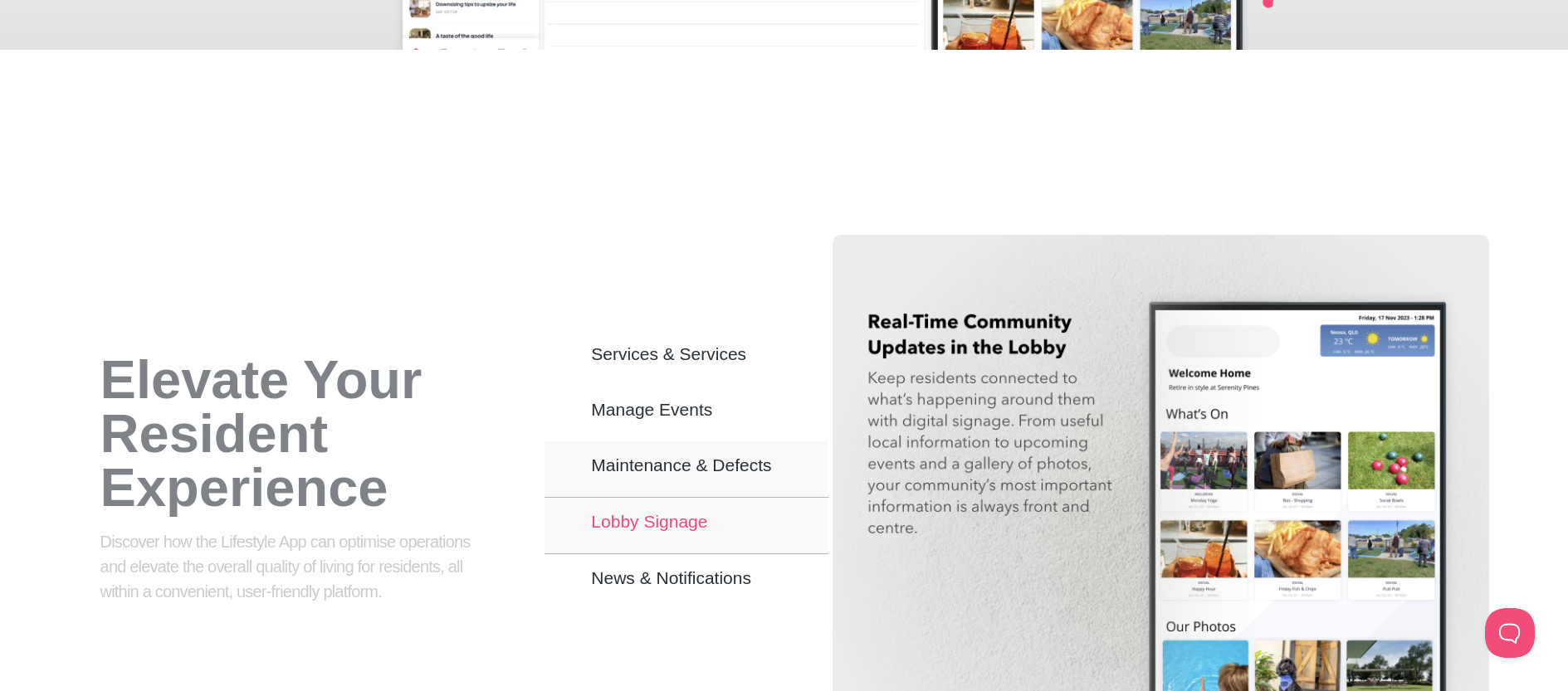
click at [763, 498] on button "Lobby Signage" at bounding box center [686, 526] width 283 height 56
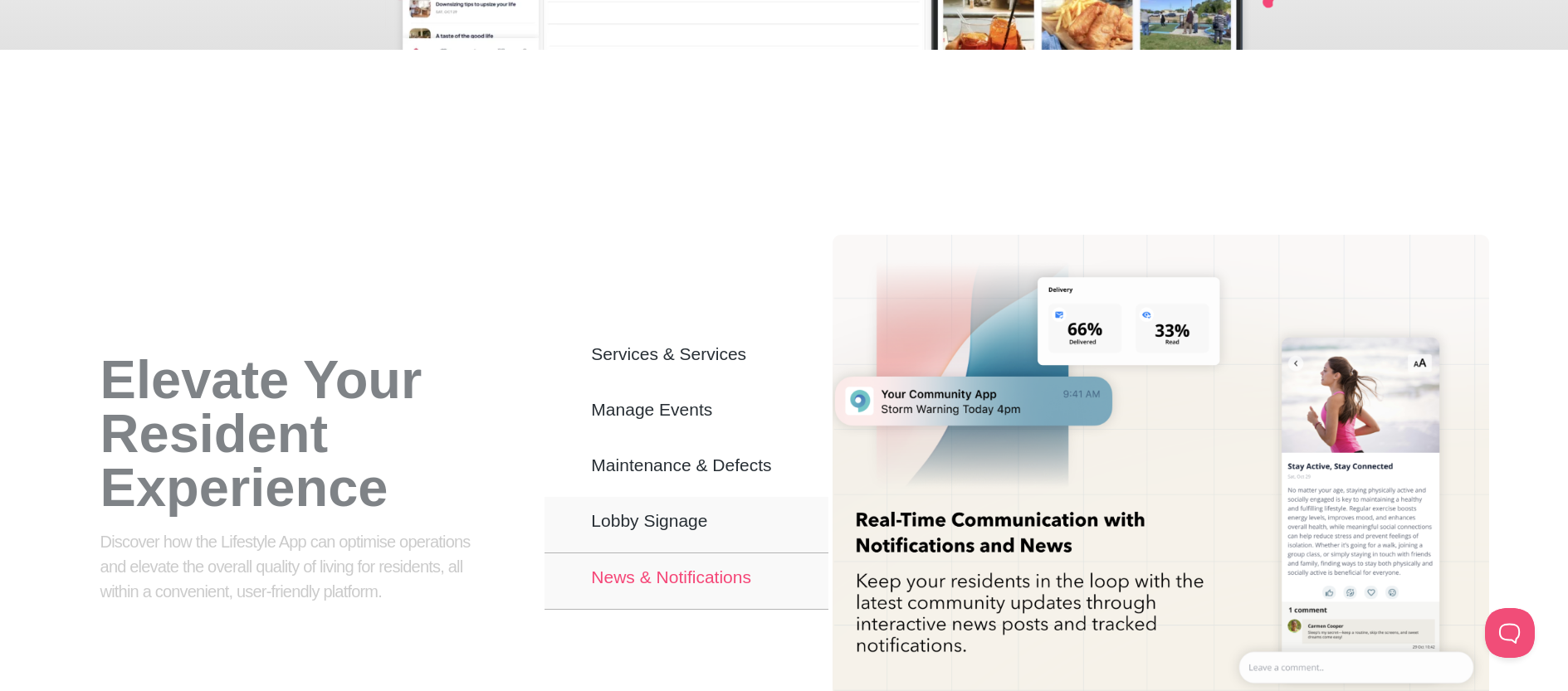
click at [785, 553] on button "News & Notifications" at bounding box center [686, 581] width 283 height 56
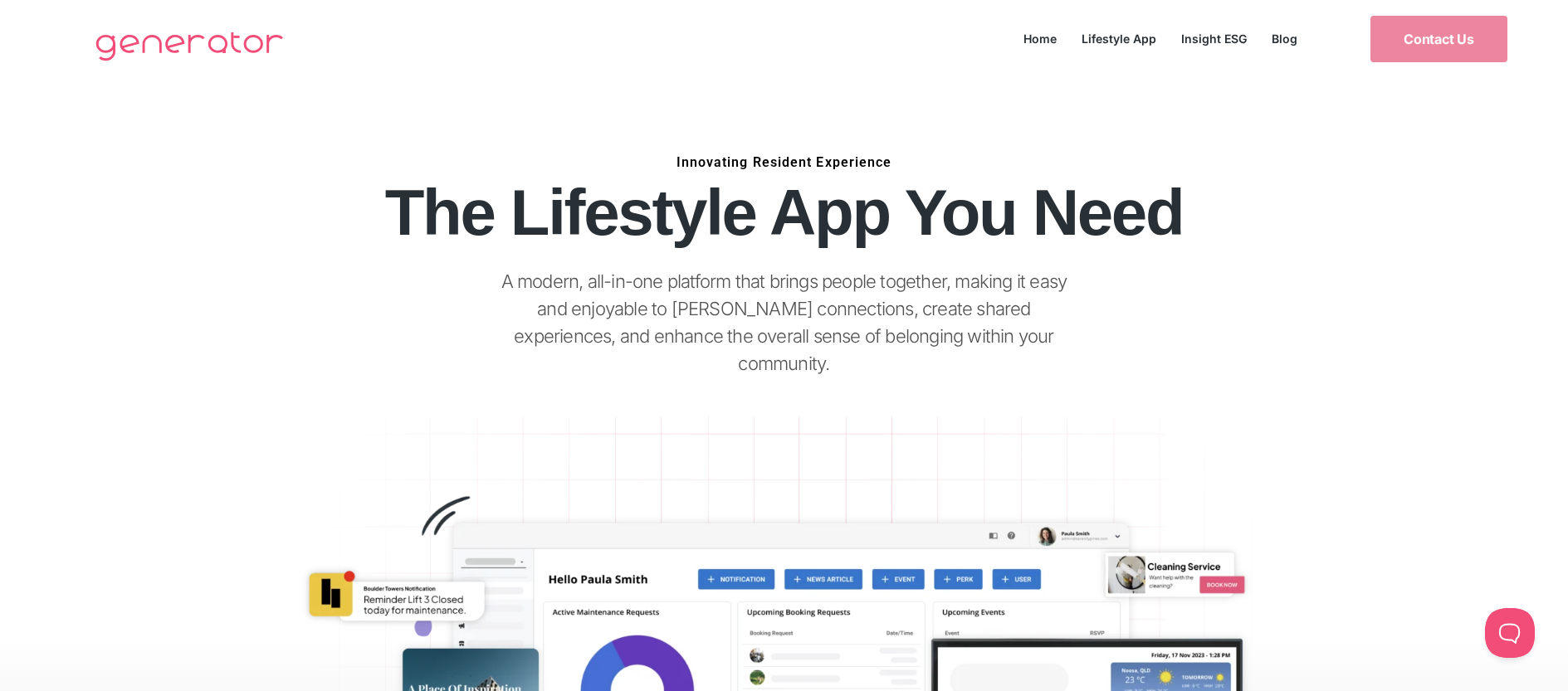
scroll to position [0, 0]
click at [1126, 42] on link "Lifestyle App" at bounding box center [1119, 39] width 99 height 23
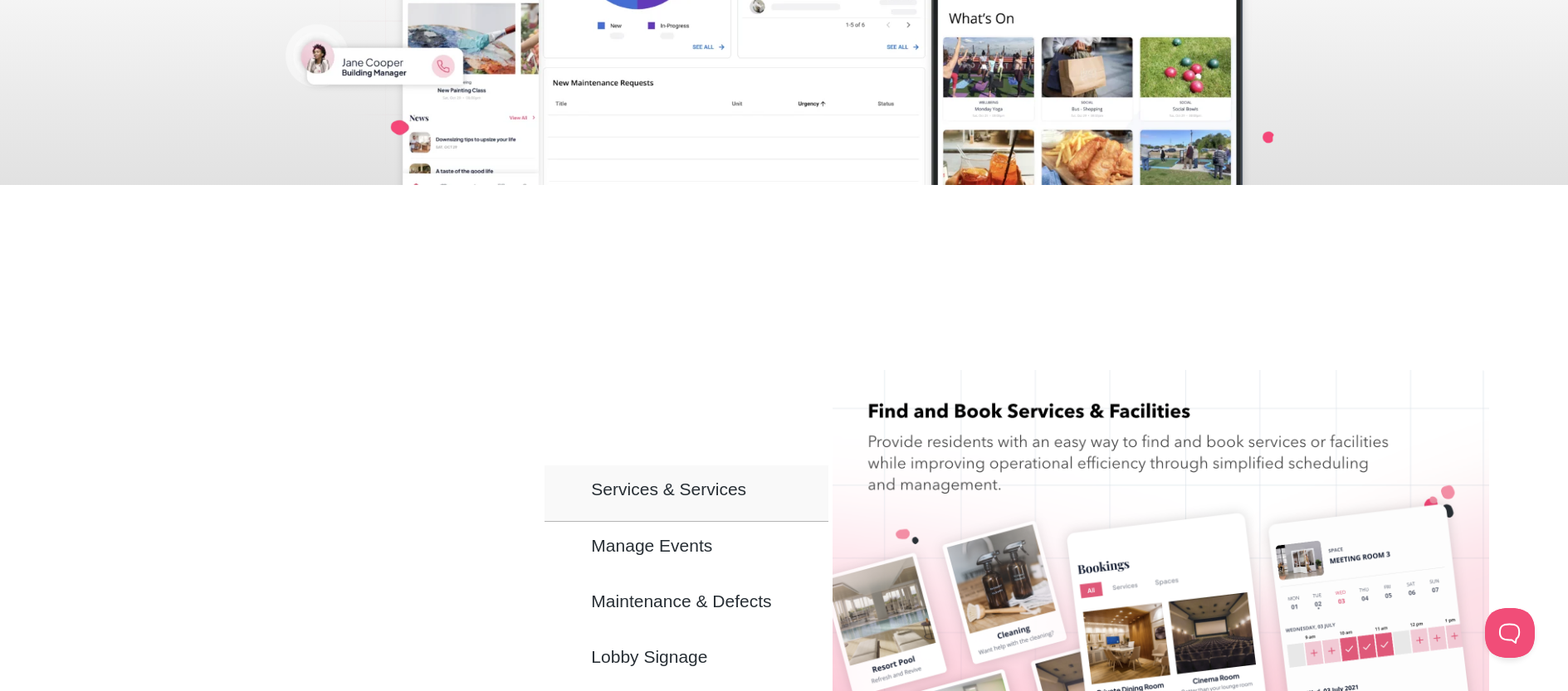
scroll to position [963, 0]
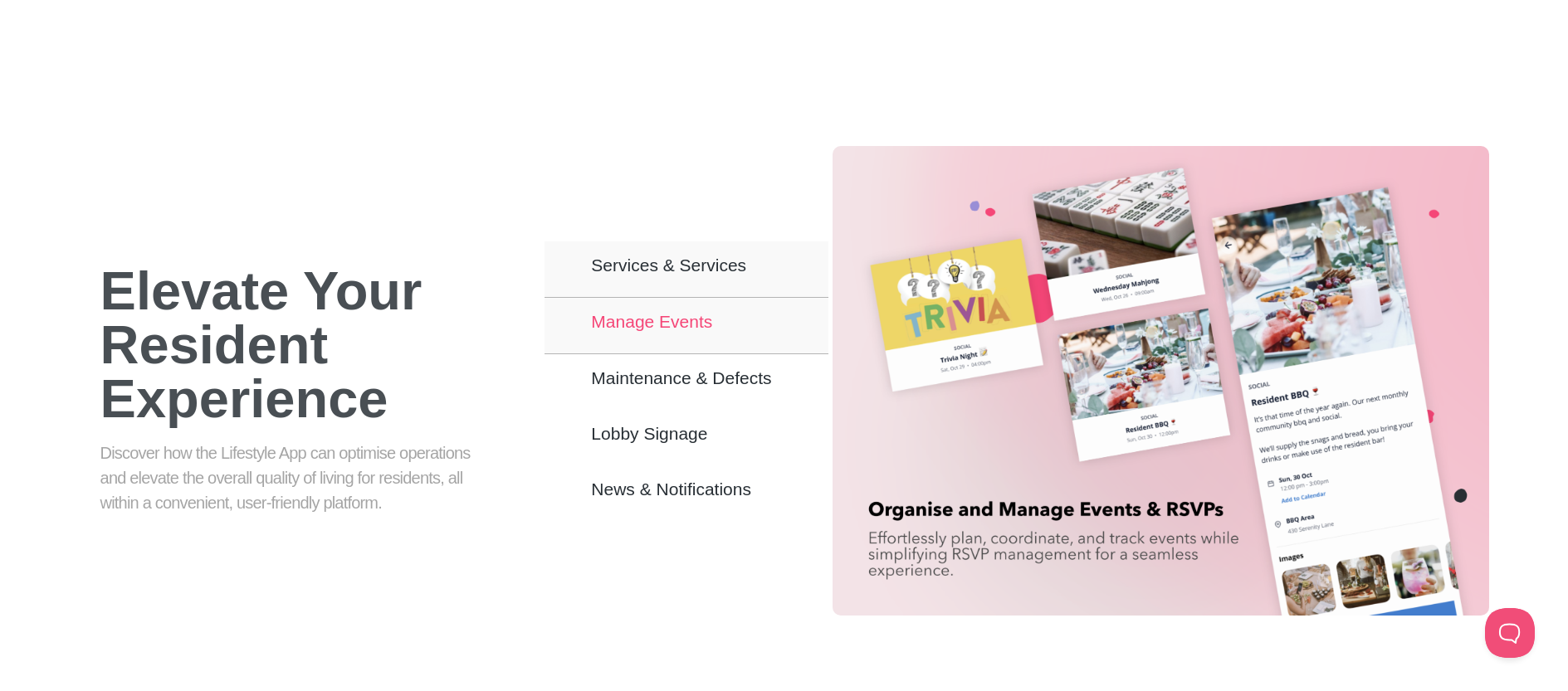
click at [709, 315] on span "Manage Events" at bounding box center [651, 321] width 121 height 14
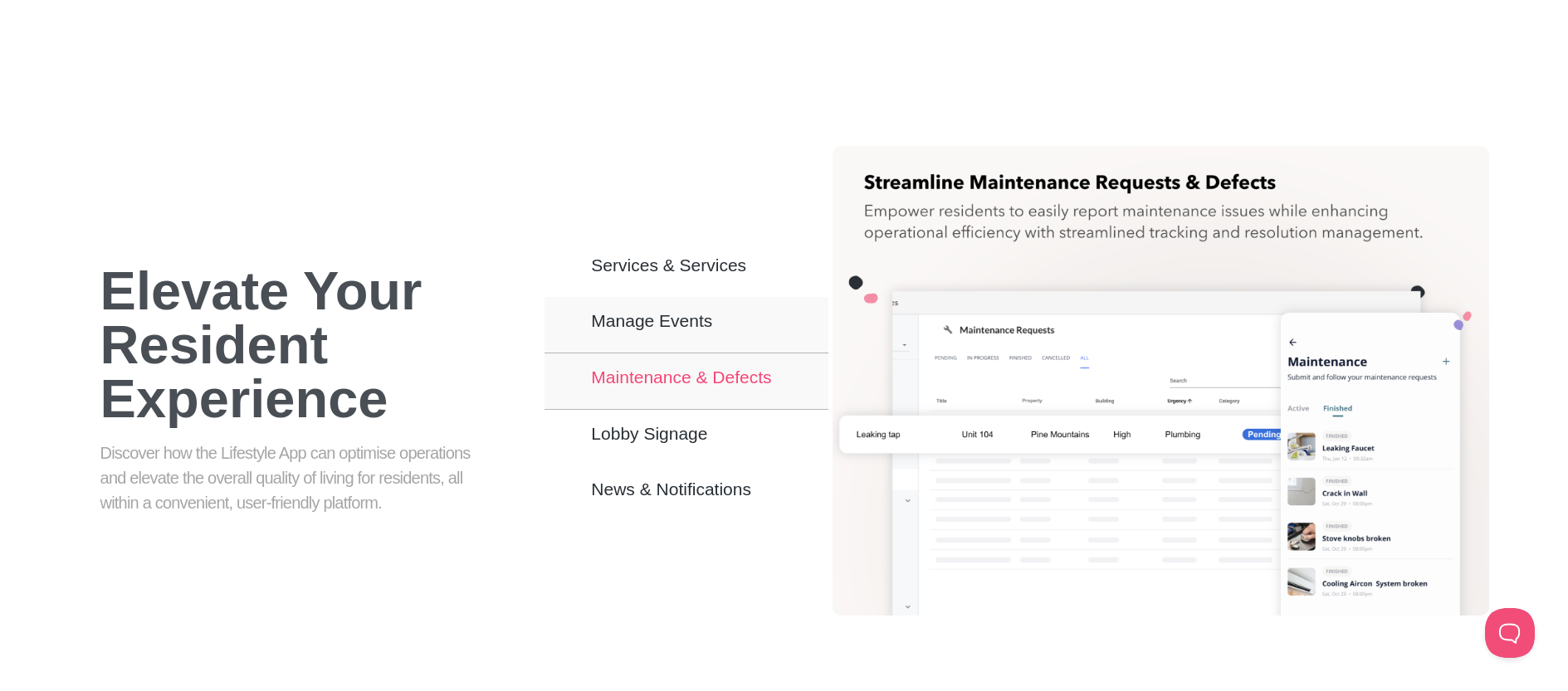
click at [742, 371] on span "Maintenance & Defects" at bounding box center [680, 377] width 180 height 14
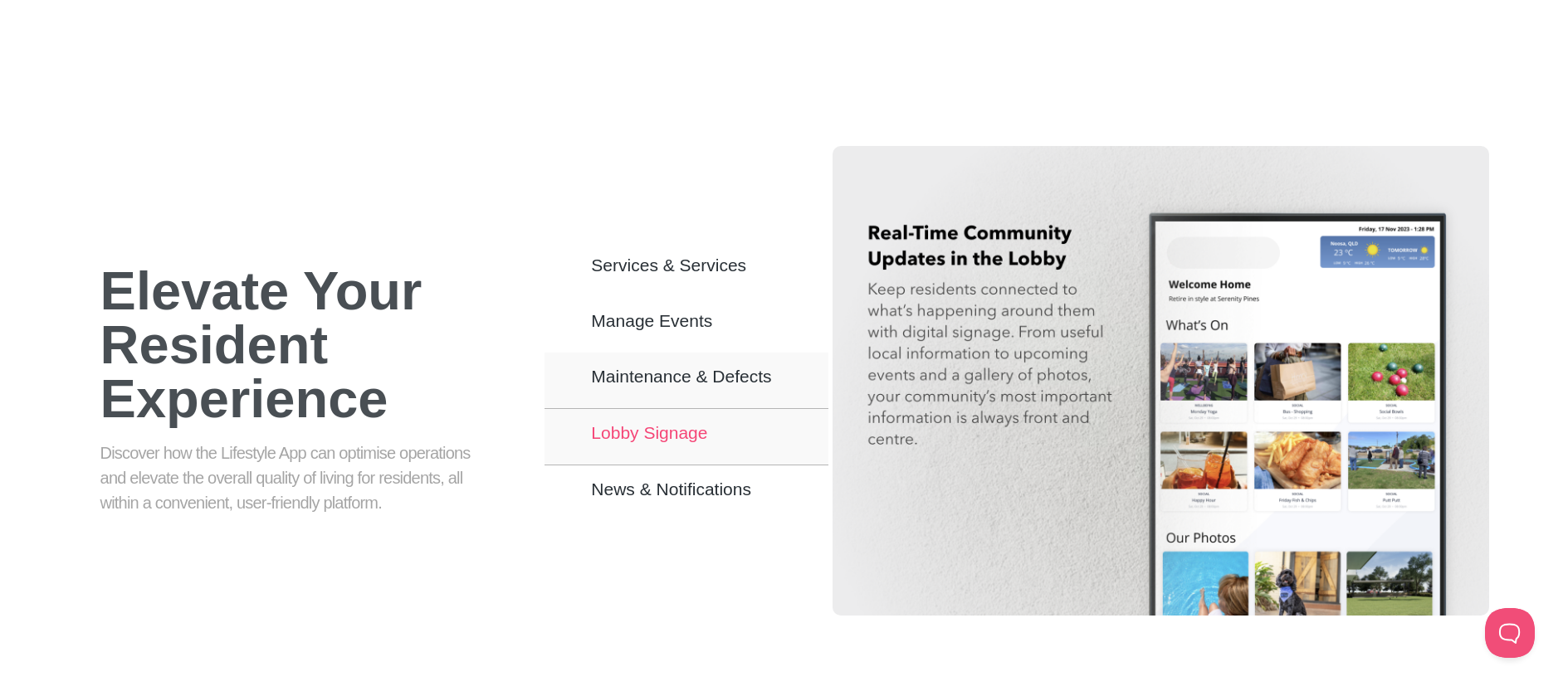
click at [748, 410] on button "Lobby Signage" at bounding box center [686, 436] width 283 height 56
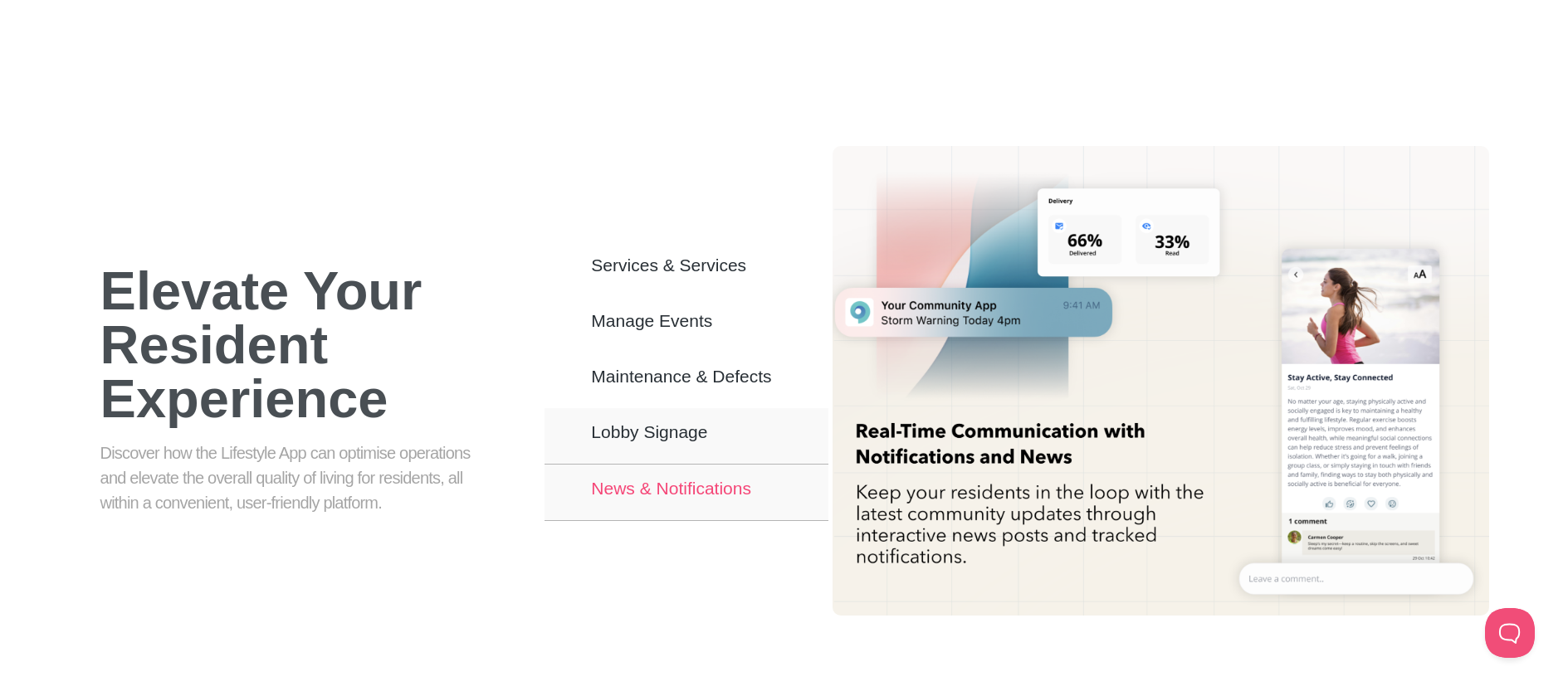
click at [724, 482] on span "News & Notifications" at bounding box center [670, 489] width 160 height 14
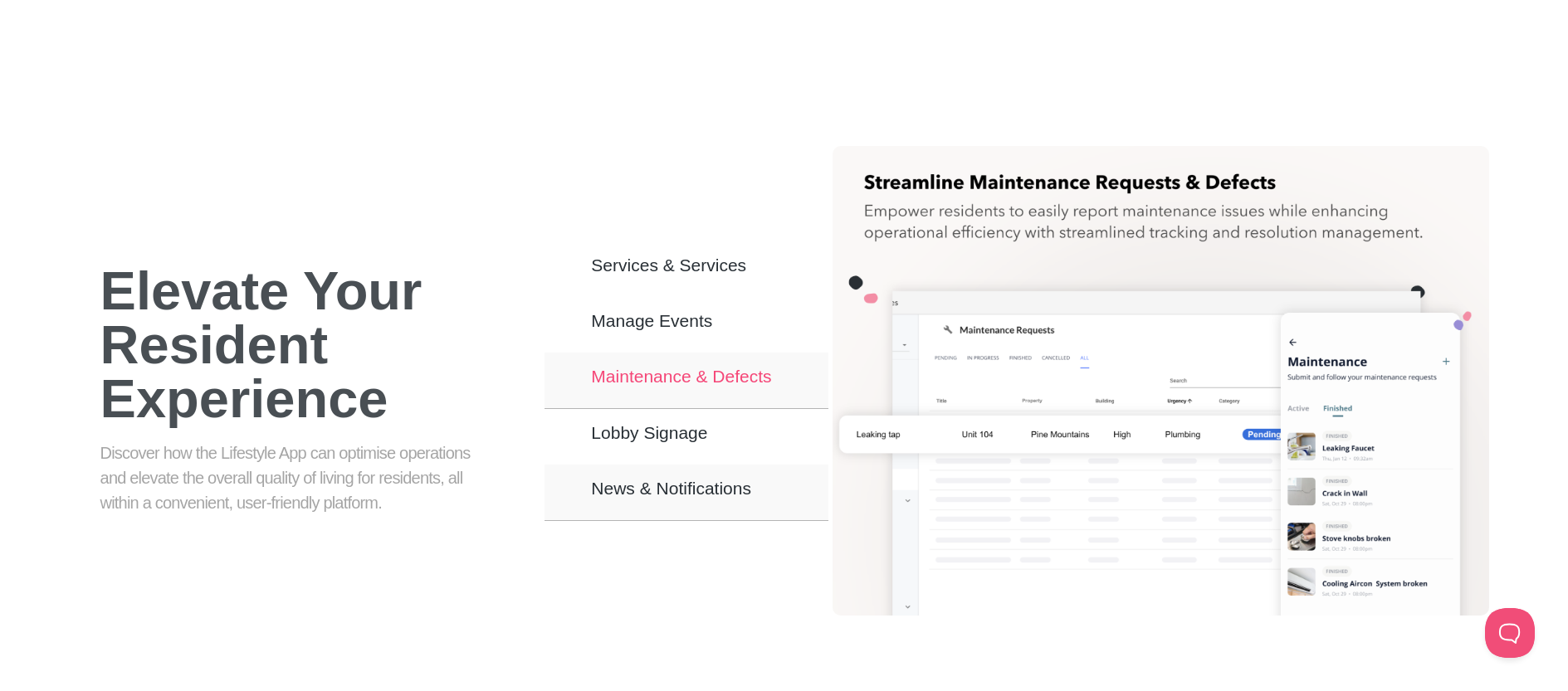
click at [718, 370] on span "Maintenance & Defects" at bounding box center [680, 376] width 180 height 14
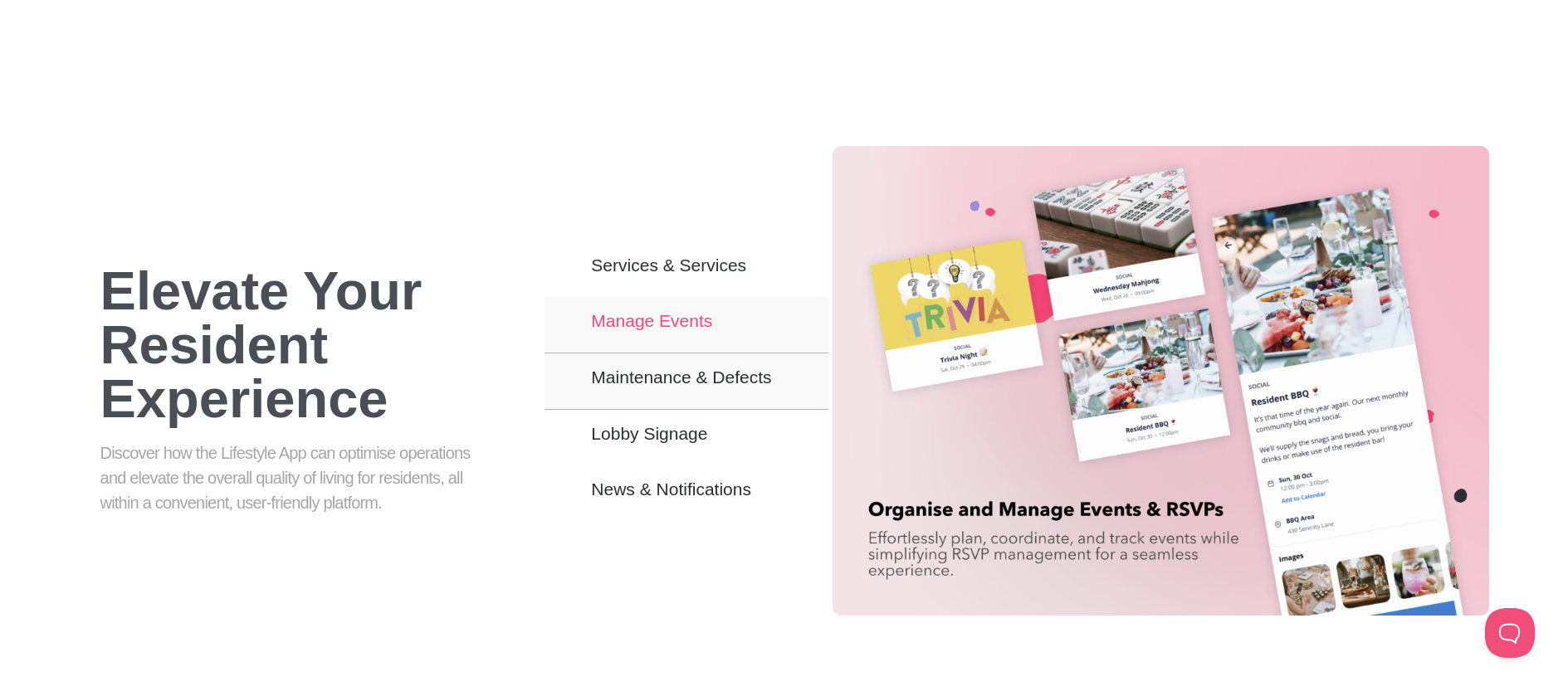
click at [713, 310] on button "Manage Events" at bounding box center [686, 324] width 283 height 56
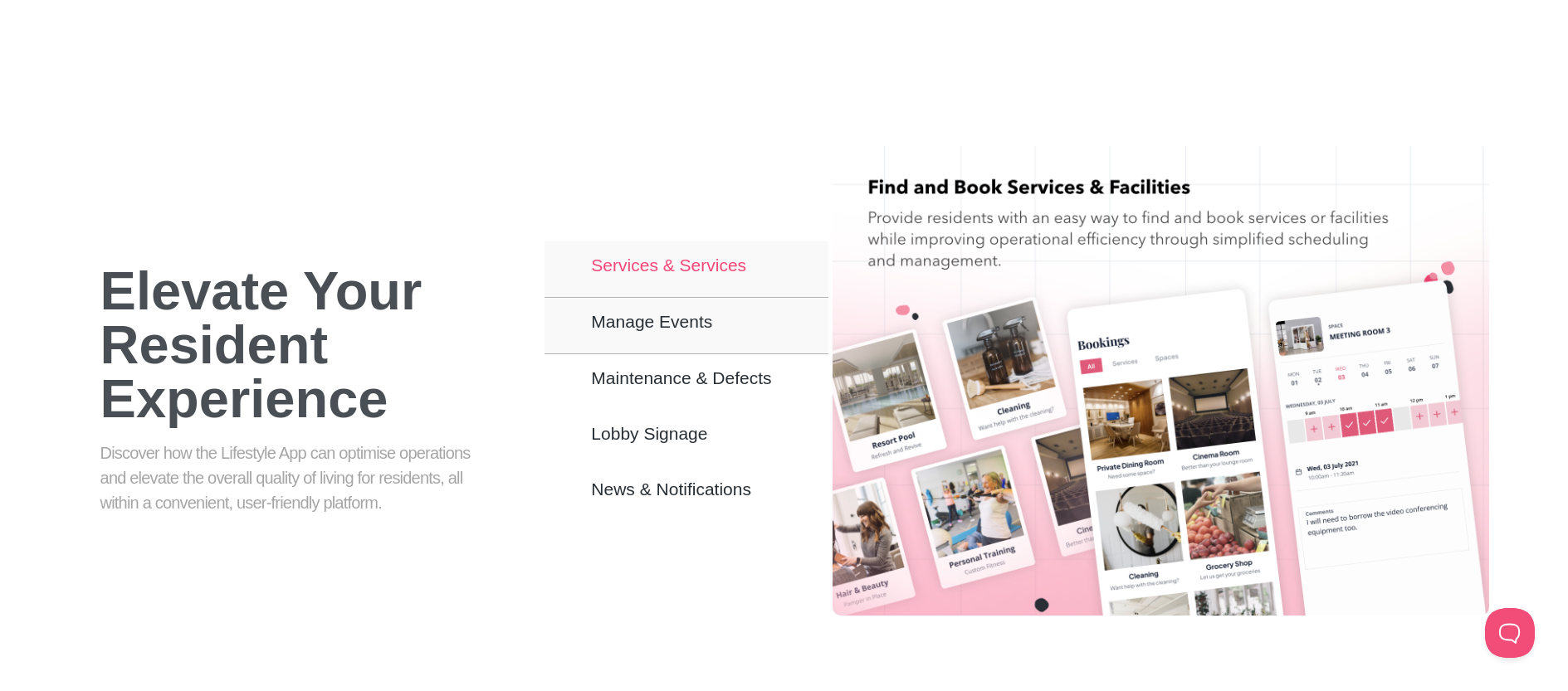
click at [704, 259] on span "Services & Services" at bounding box center [668, 265] width 155 height 14
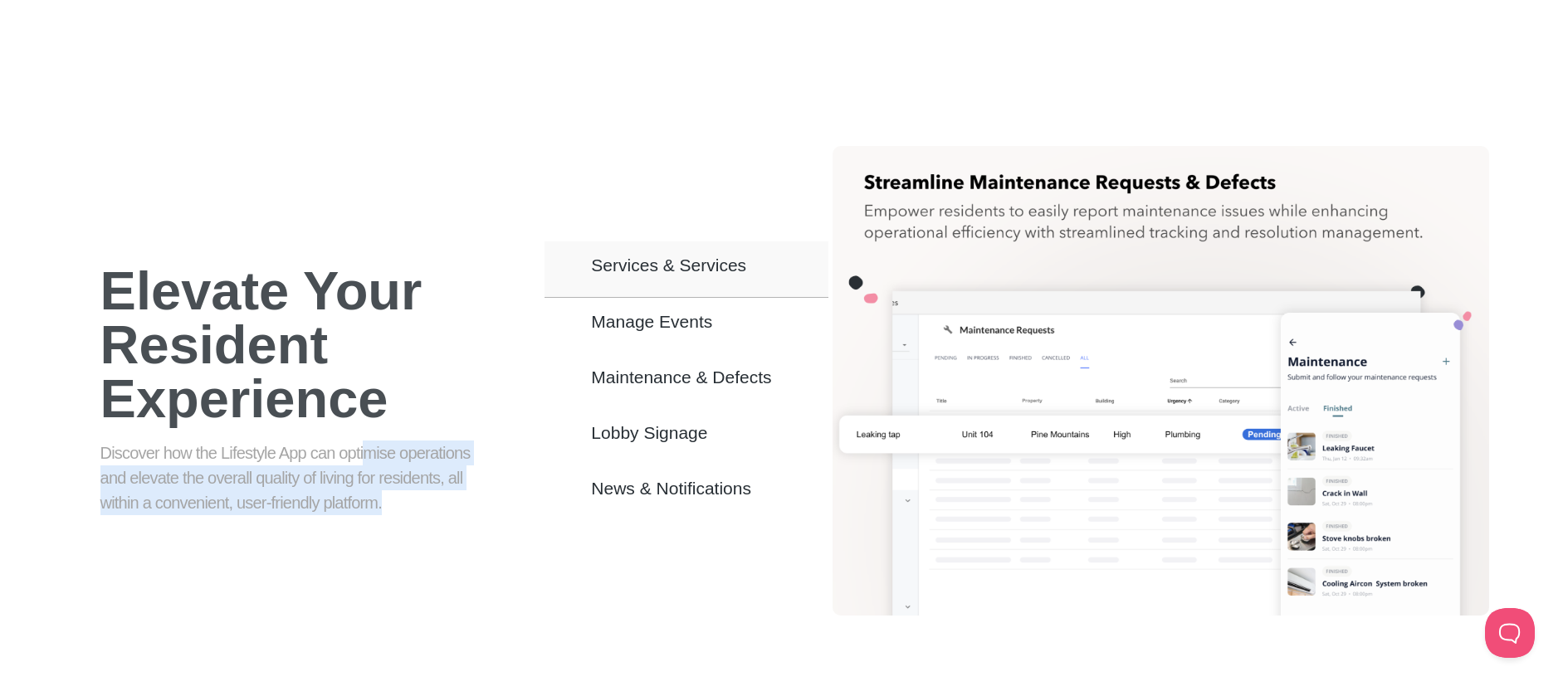
drag, startPoint x: 398, startPoint y: 467, endPoint x: 403, endPoint y: 480, distance: 13.9
click at [403, 480] on p "Discover how the Lifestyle App can optimise operations and elevate the overall …" at bounding box center [291, 478] width 381 height 75
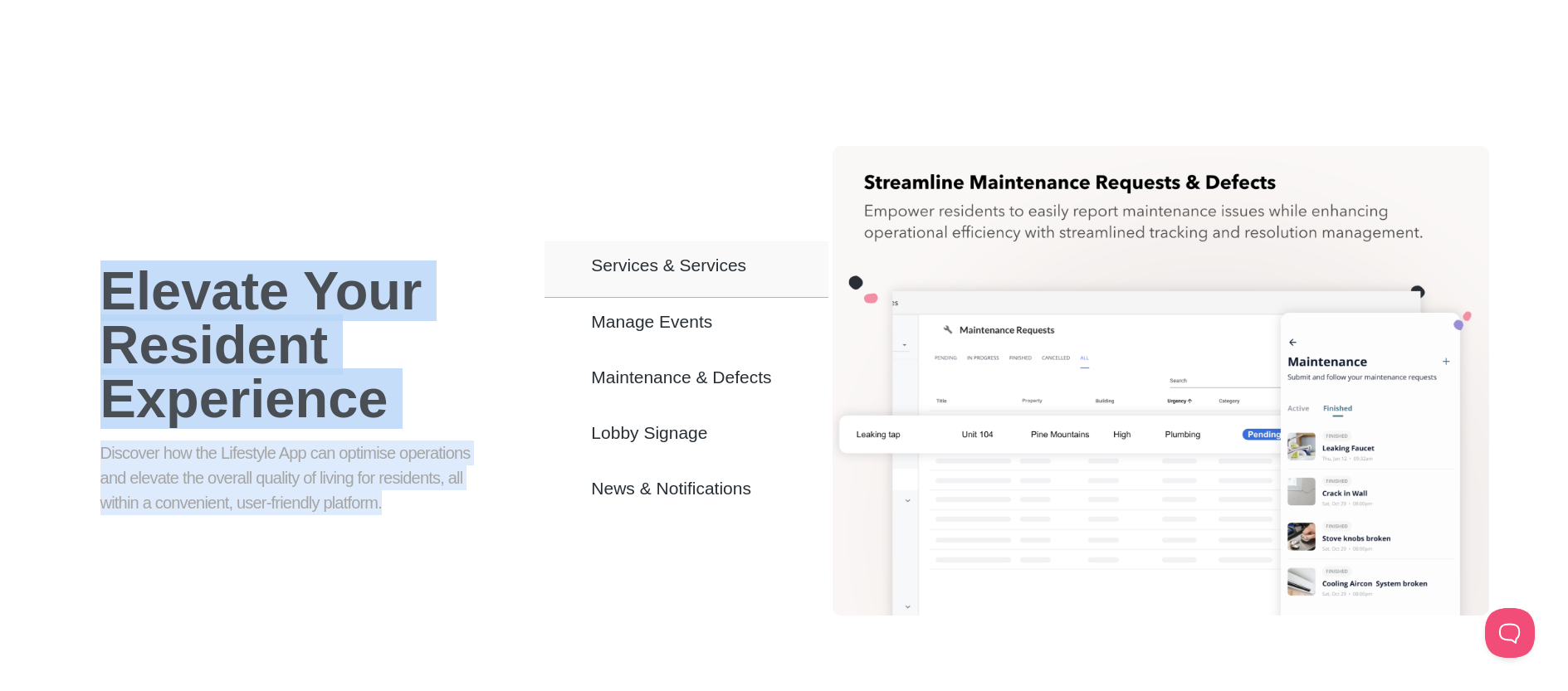
drag, startPoint x: 402, startPoint y: 478, endPoint x: 118, endPoint y: 257, distance: 359.9
click at [118, 257] on div "Elevate Your Resident Experience Discover how the Lifestyle App can optimise op…" at bounding box center [291, 400] width 440 height 305
click at [118, 264] on h1 "Elevate Your Resident Experience" at bounding box center [302, 345] width 403 height 162
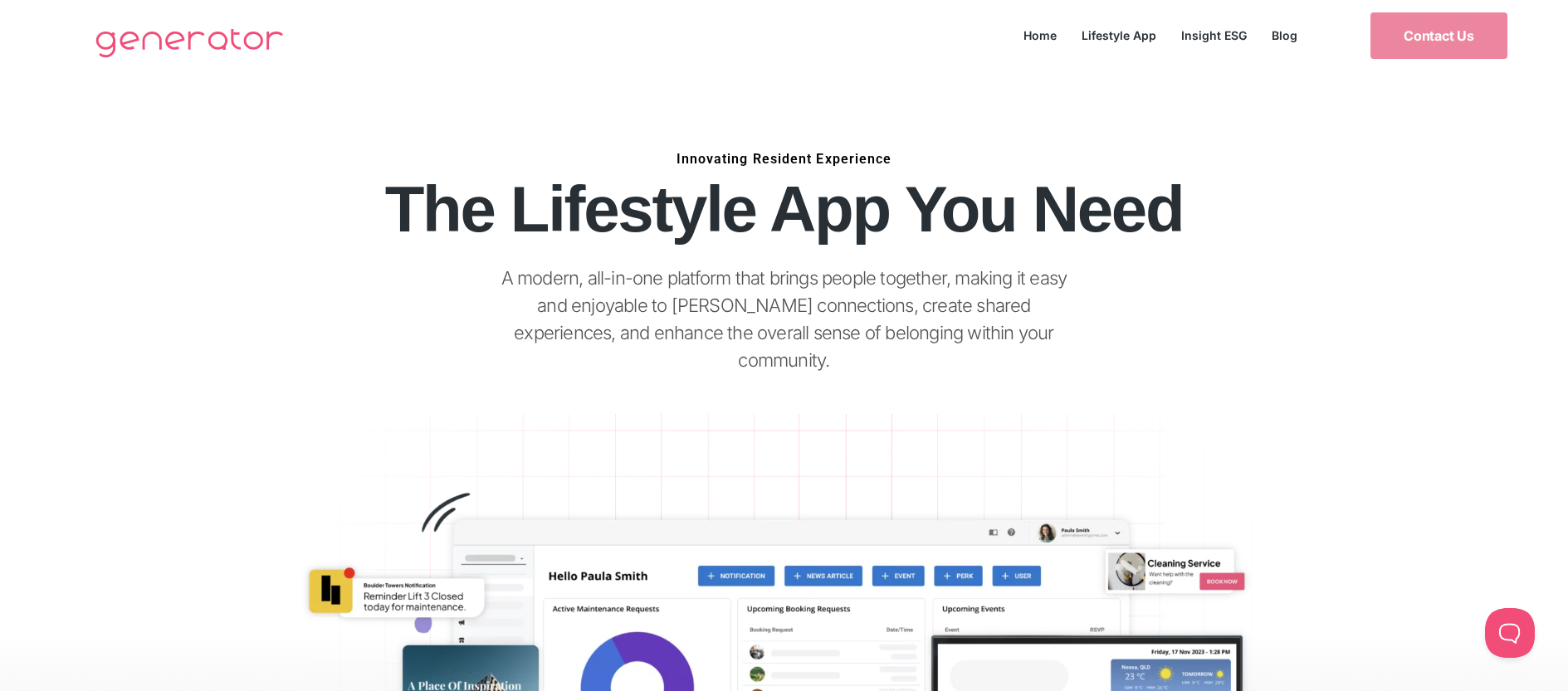
scroll to position [0, 0]
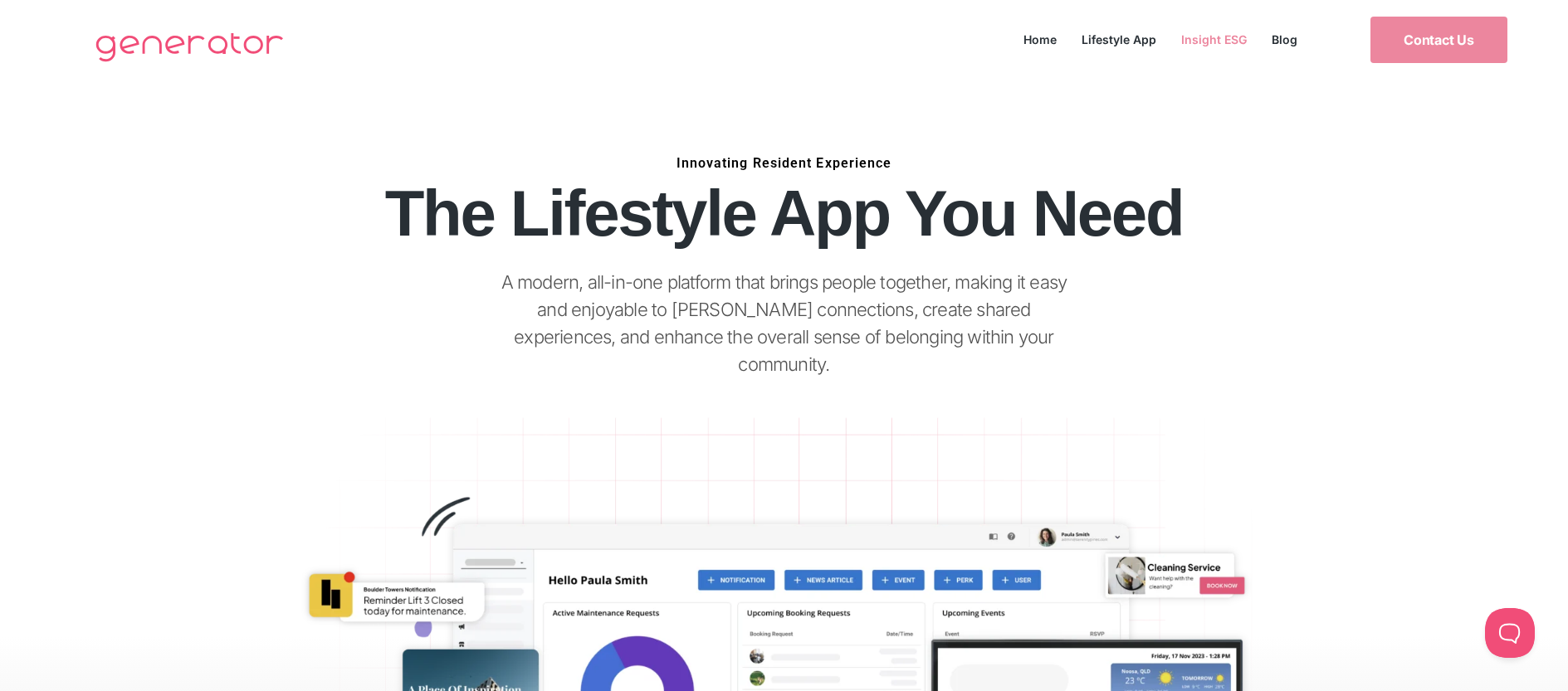
click at [1213, 49] on link "Insight ESG" at bounding box center [1214, 39] width 90 height 23
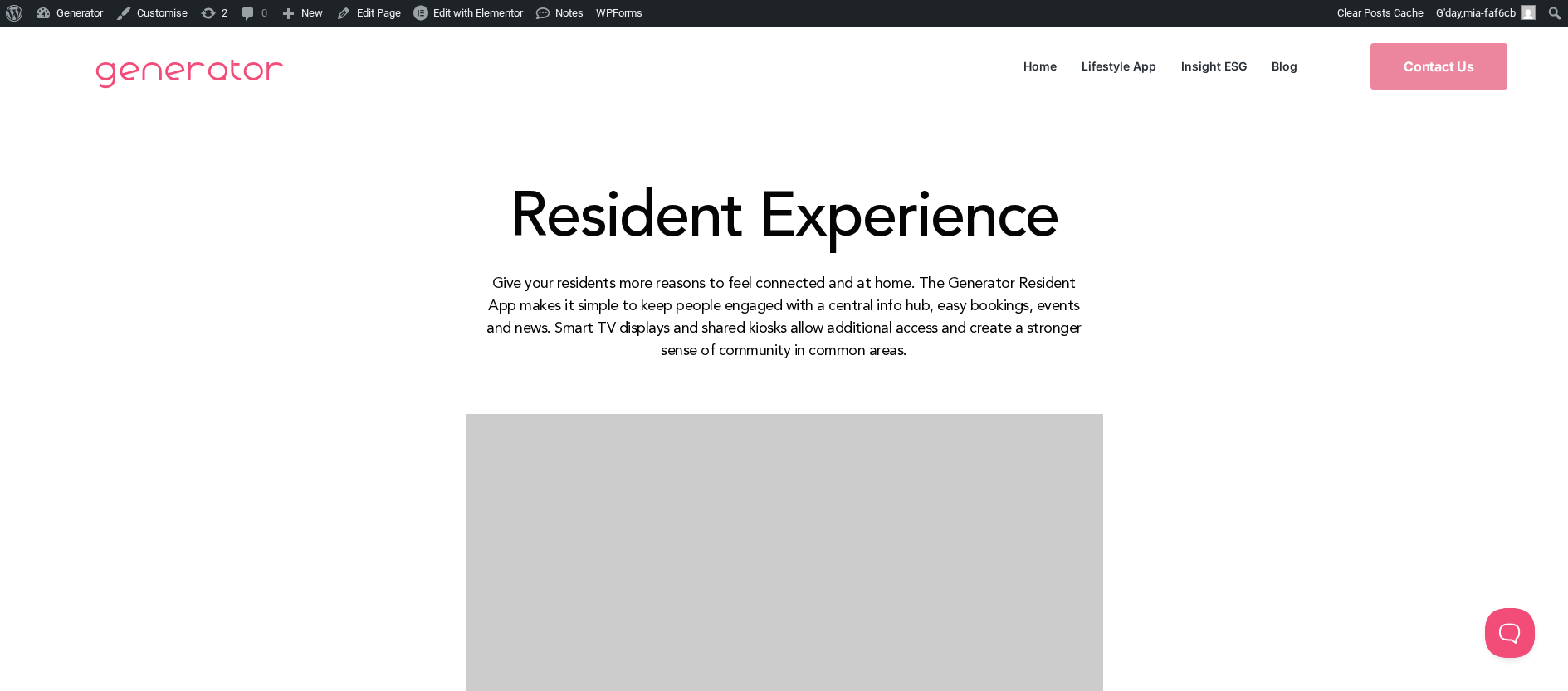
click at [1468, 216] on div "Resident Experience Give your residents more reasons to feel connected and at h…" at bounding box center [784, 545] width 1568 height 878
click at [1123, 62] on link "Lifestyle App" at bounding box center [1119, 66] width 99 height 23
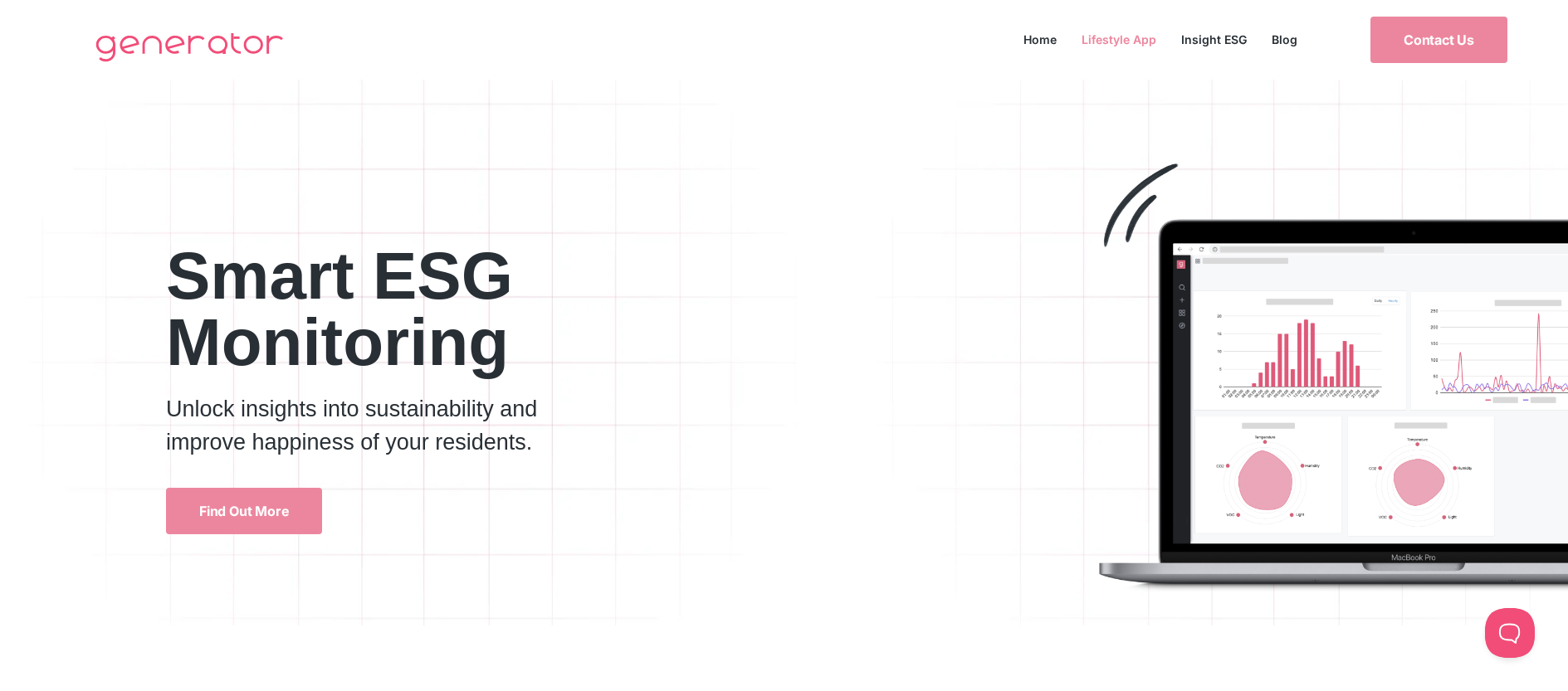
click at [1119, 30] on link "Lifestyle App" at bounding box center [1119, 39] width 99 height 23
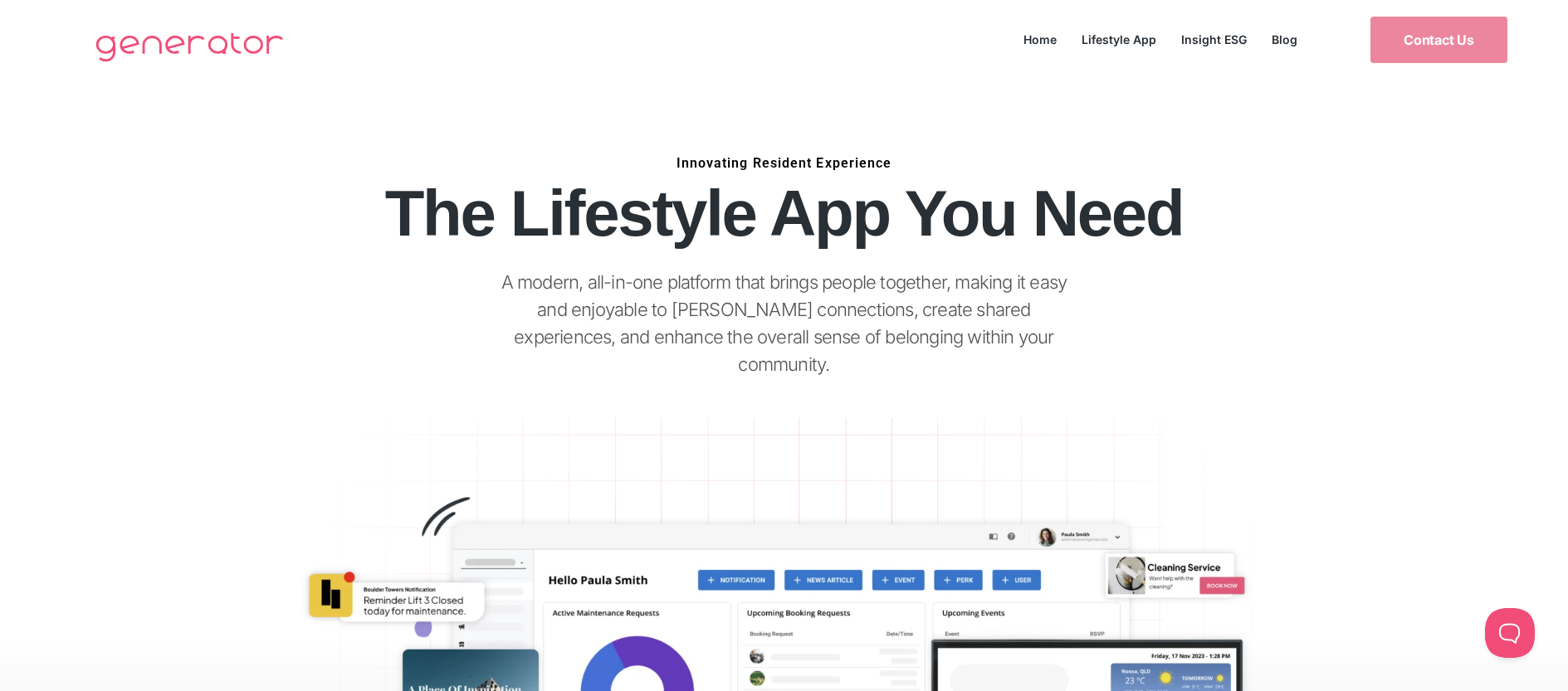
click at [910, 312] on p "A modern, all-in-one platform that brings people together, making it easy and e…" at bounding box center [784, 323] width 595 height 109
click at [959, 317] on p "A modern, all-in-one platform that brings people together, making it easy and e…" at bounding box center [784, 323] width 595 height 109
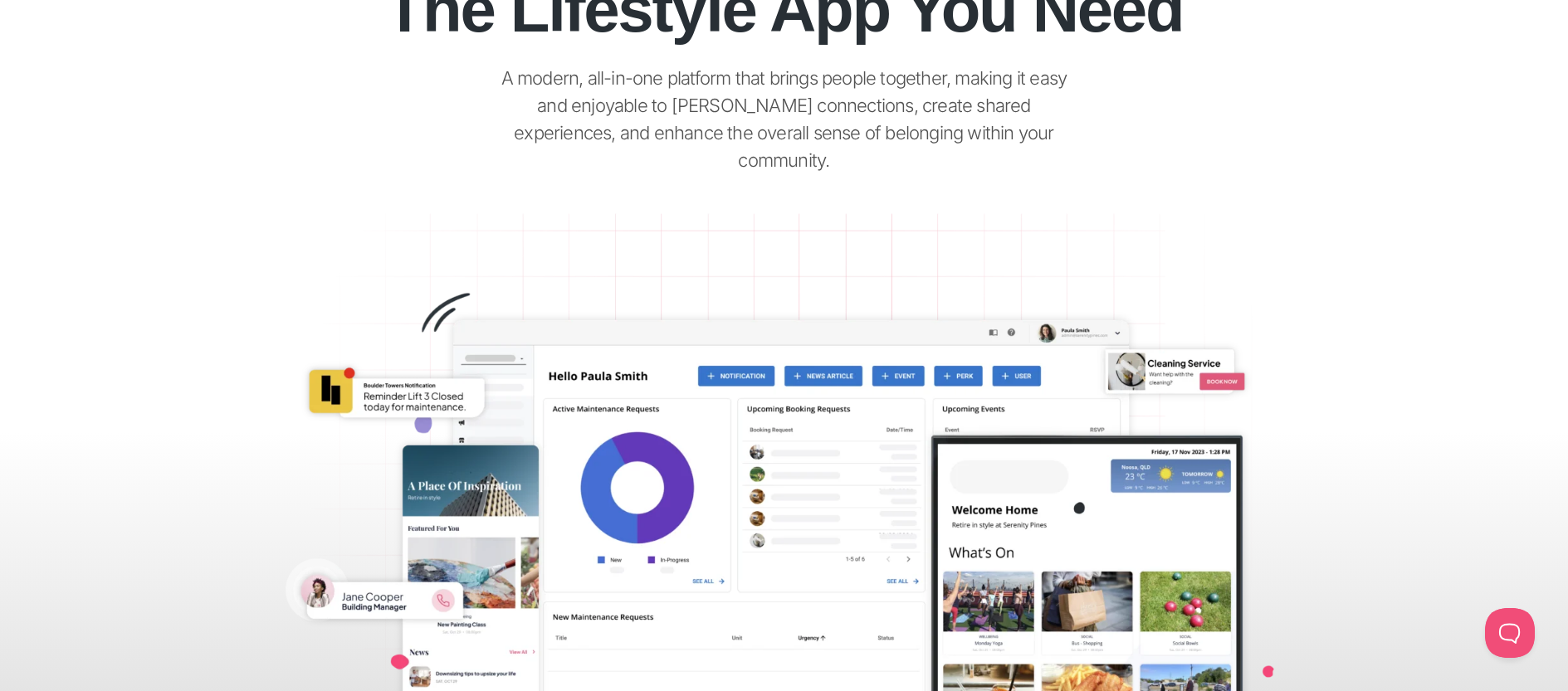
scroll to position [43, 0]
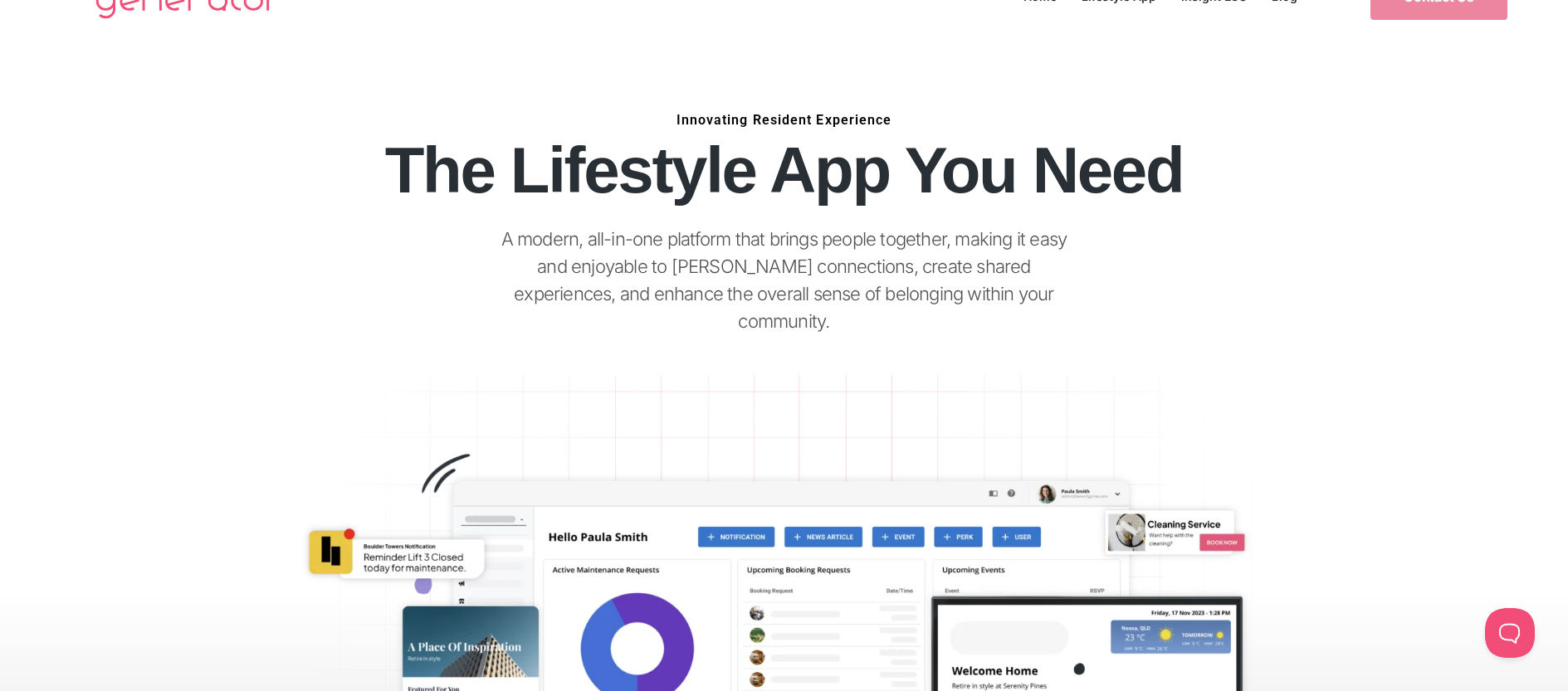
click at [935, 259] on p "A modern, all-in-one platform that brings people together, making it easy and e…" at bounding box center [784, 280] width 595 height 109
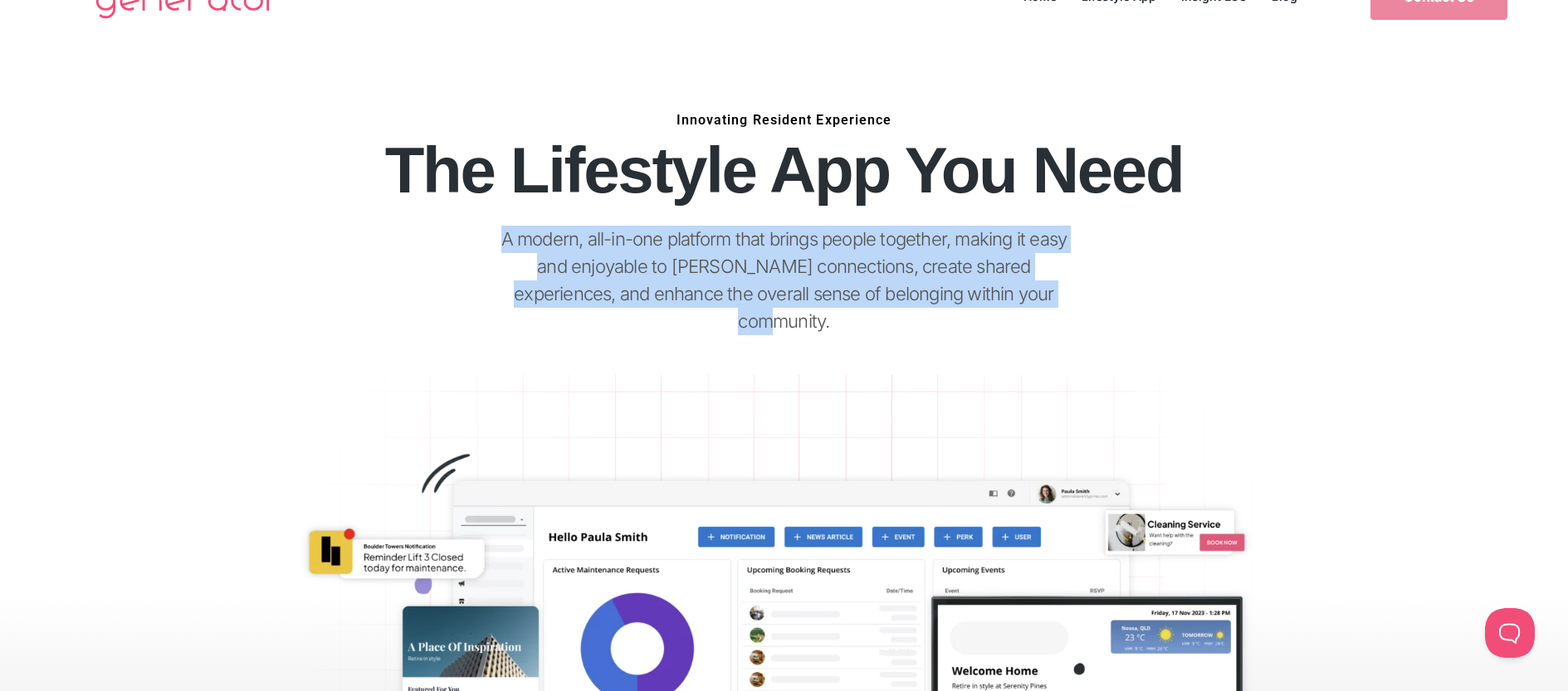
drag, startPoint x: 972, startPoint y: 292, endPoint x: 467, endPoint y: 242, distance: 507.5
click at [467, 242] on div "Innovating Resident Experience The Lifestyle App You Need A modern, all-in-one …" at bounding box center [784, 249] width 1254 height 275
copy p "A modern, all-in-one platform that brings people together, making it easy and e…"
click at [1408, 388] on img at bounding box center [784, 558] width 1316 height 644
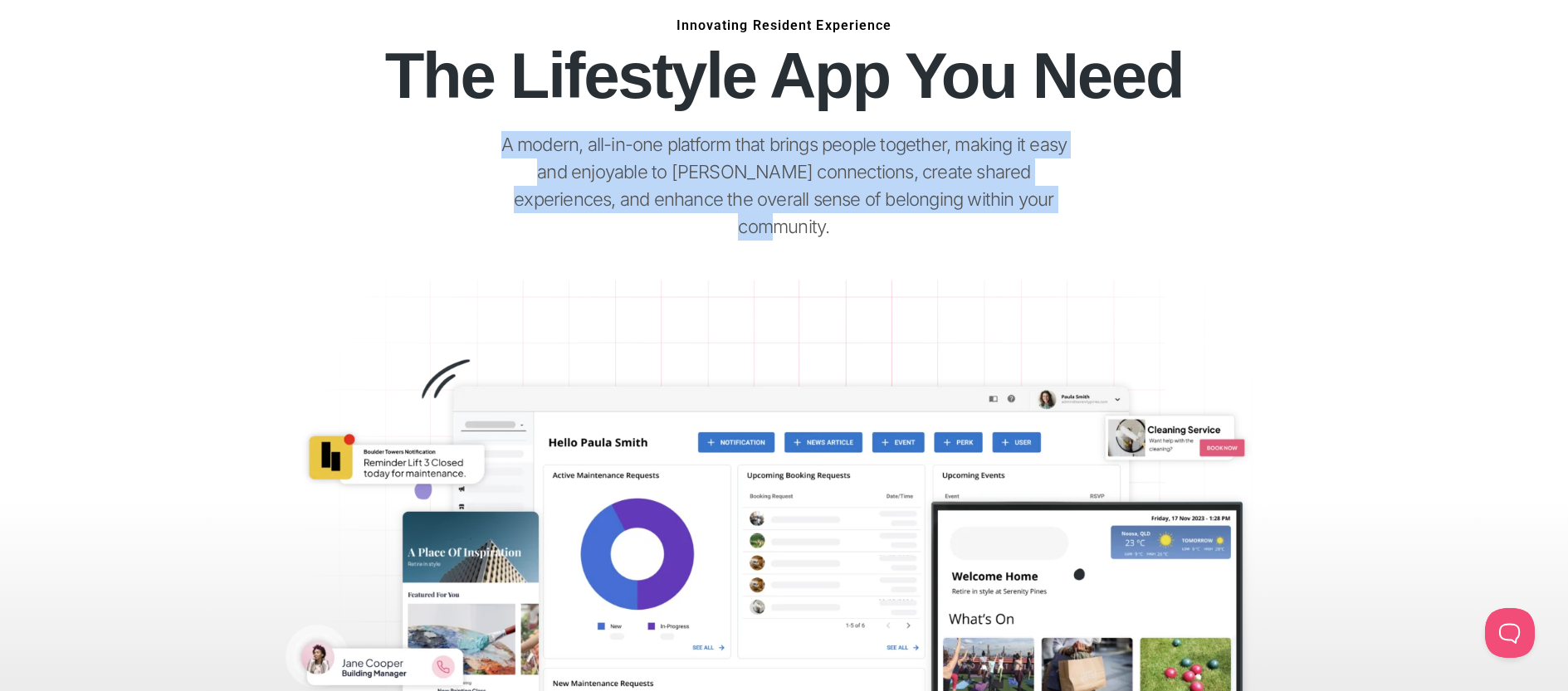
scroll to position [0, 0]
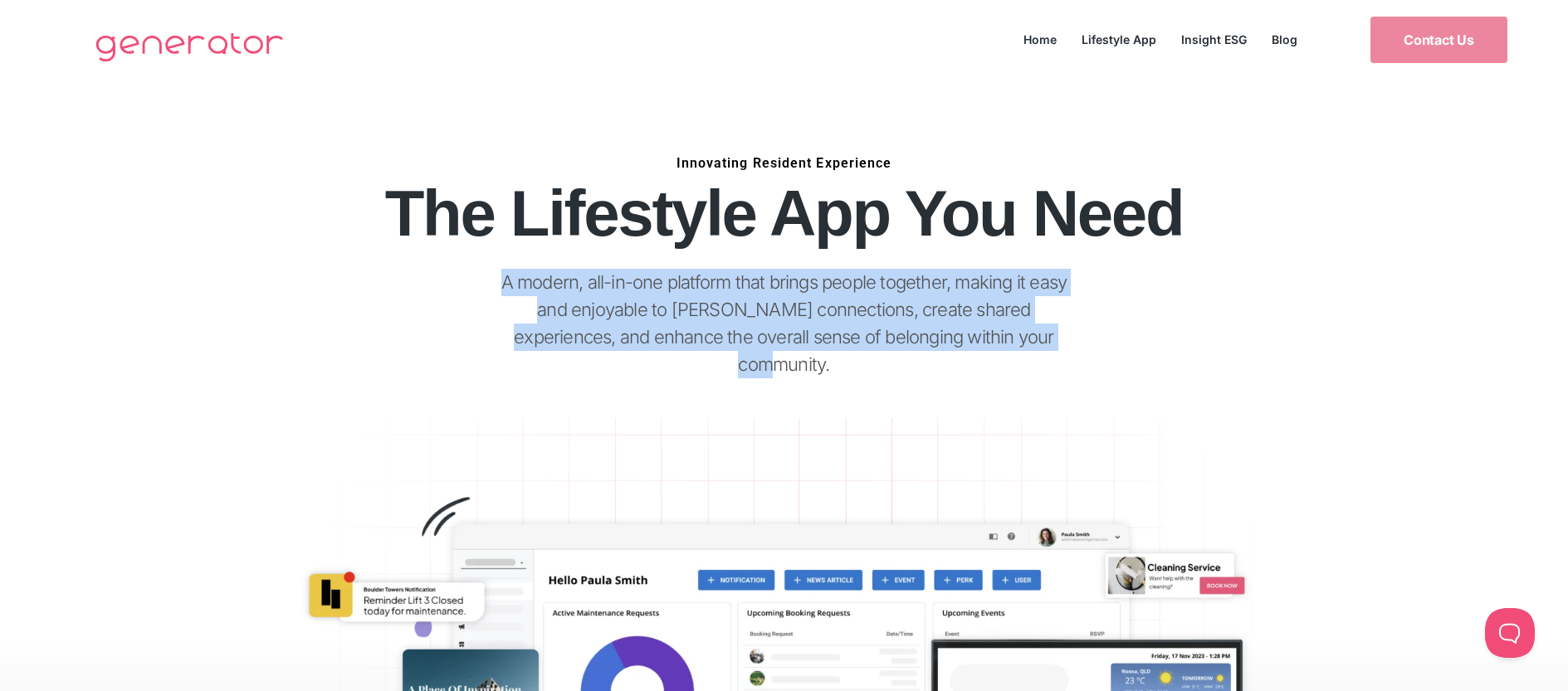
click at [970, 300] on p "A modern, all-in-one platform that brings people together, making it easy and e…" at bounding box center [784, 323] width 595 height 109
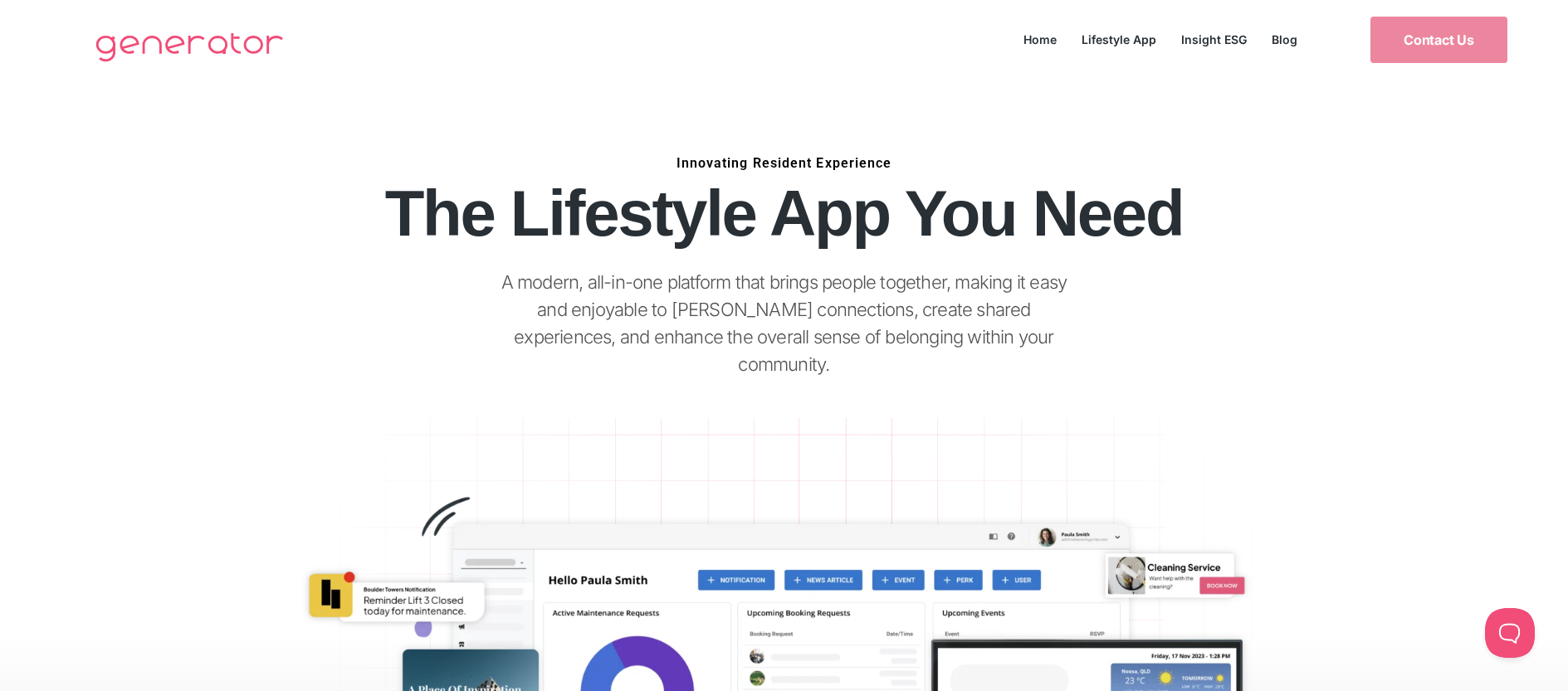
click at [980, 315] on p "A modern, all-in-one platform that brings people together, making it easy and e…" at bounding box center [784, 323] width 595 height 109
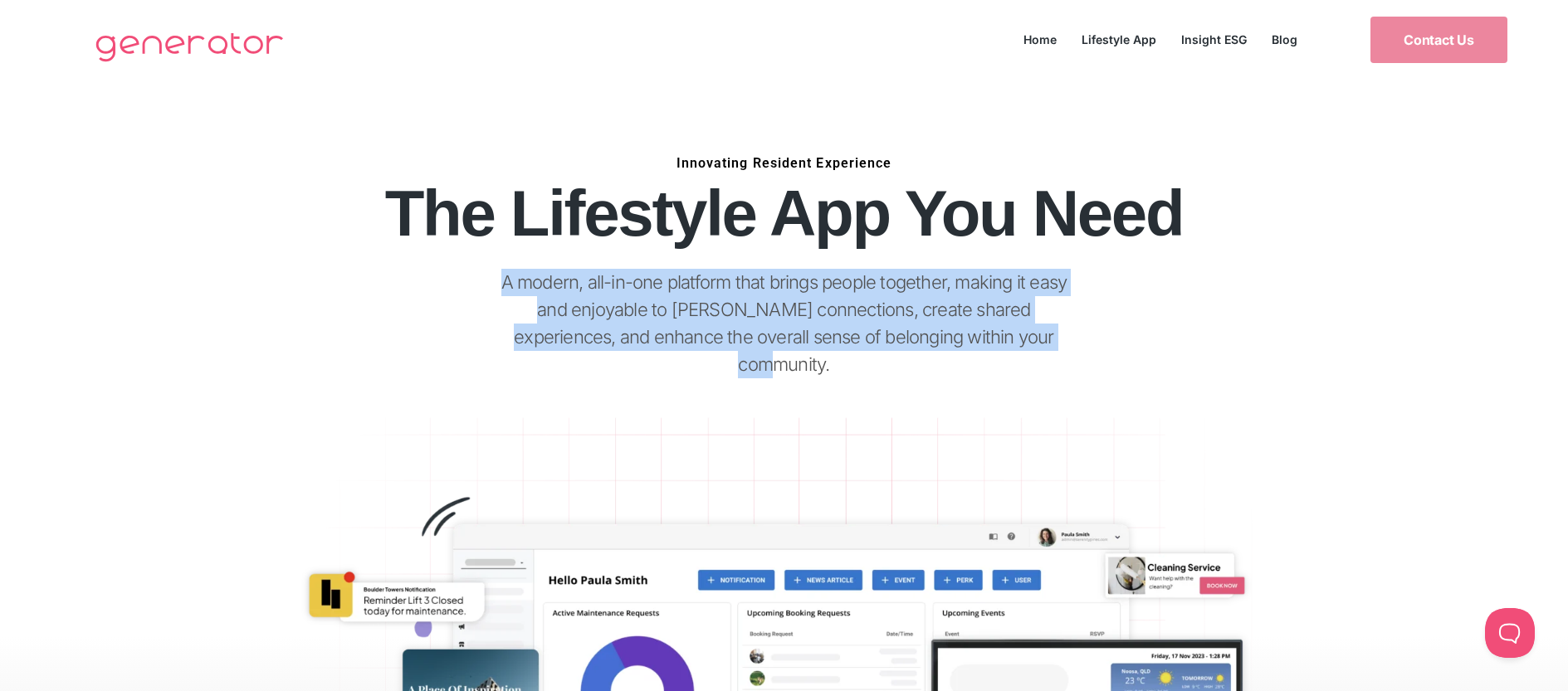
drag, startPoint x: 509, startPoint y: 283, endPoint x: 963, endPoint y: 355, distance: 459.7
click at [963, 355] on div "A modern, all-in-one platform that brings people together, making it easy and e…" at bounding box center [784, 345] width 607 height 152
copy p "A modern, all-in-one platform that brings people together, making it easy and e…"
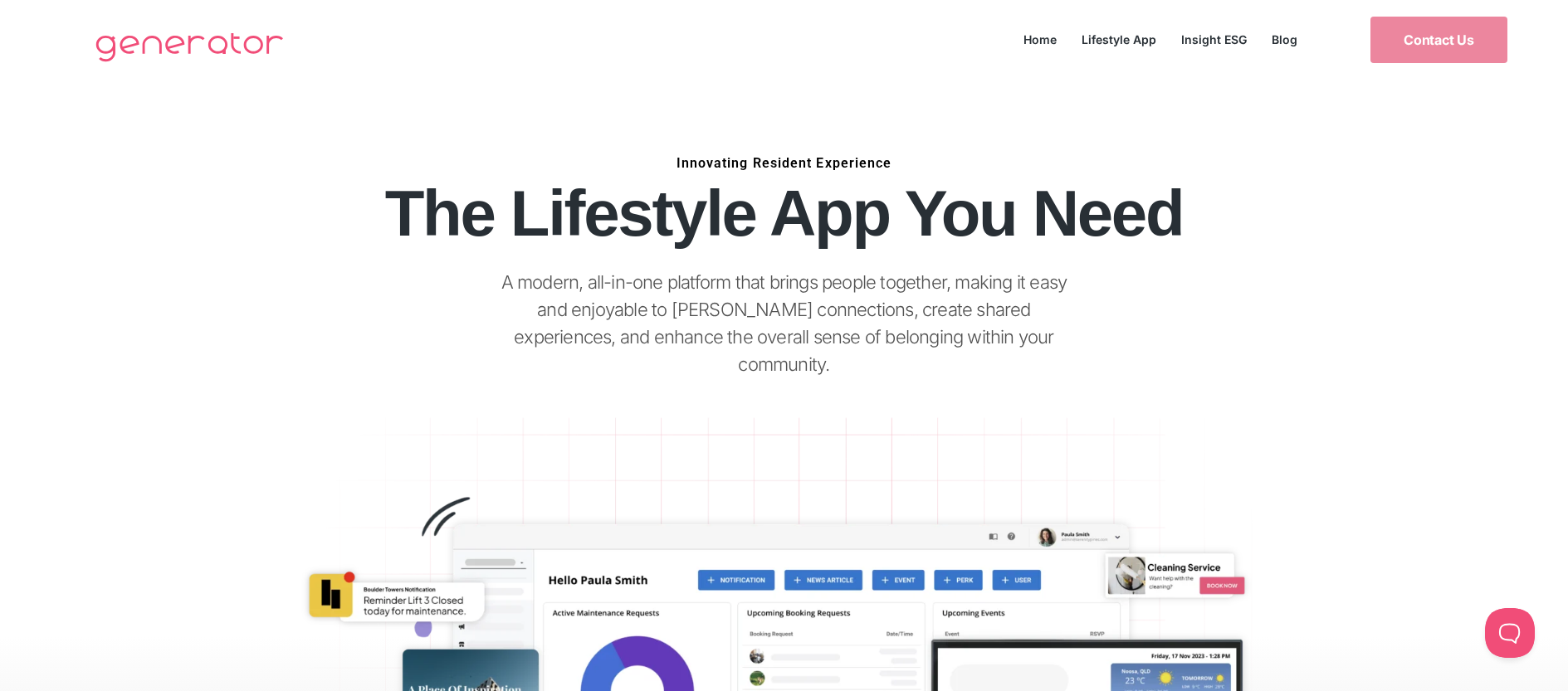
click at [1385, 323] on div "Innovating Resident Experience The Lifestyle App You Need A modern, all-in-one …" at bounding box center [784, 292] width 1254 height 275
click at [1446, 238] on div "Innovating Resident Experience The Lifestyle App You Need A modern, all-in-one …" at bounding box center [784, 501] width 1568 height 844
